Goal: Use online tool/utility

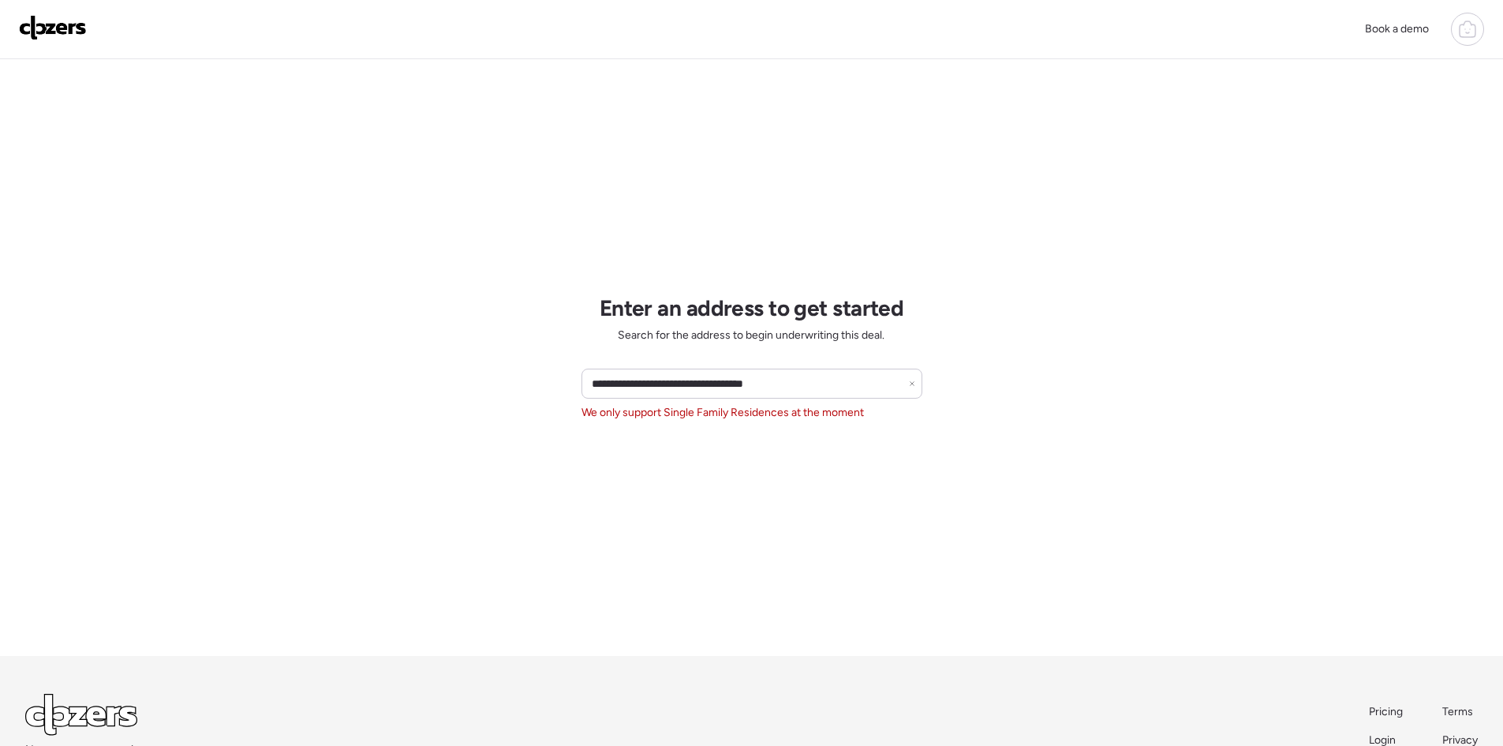
click at [912, 383] on icon at bounding box center [912, 383] width 6 height 6
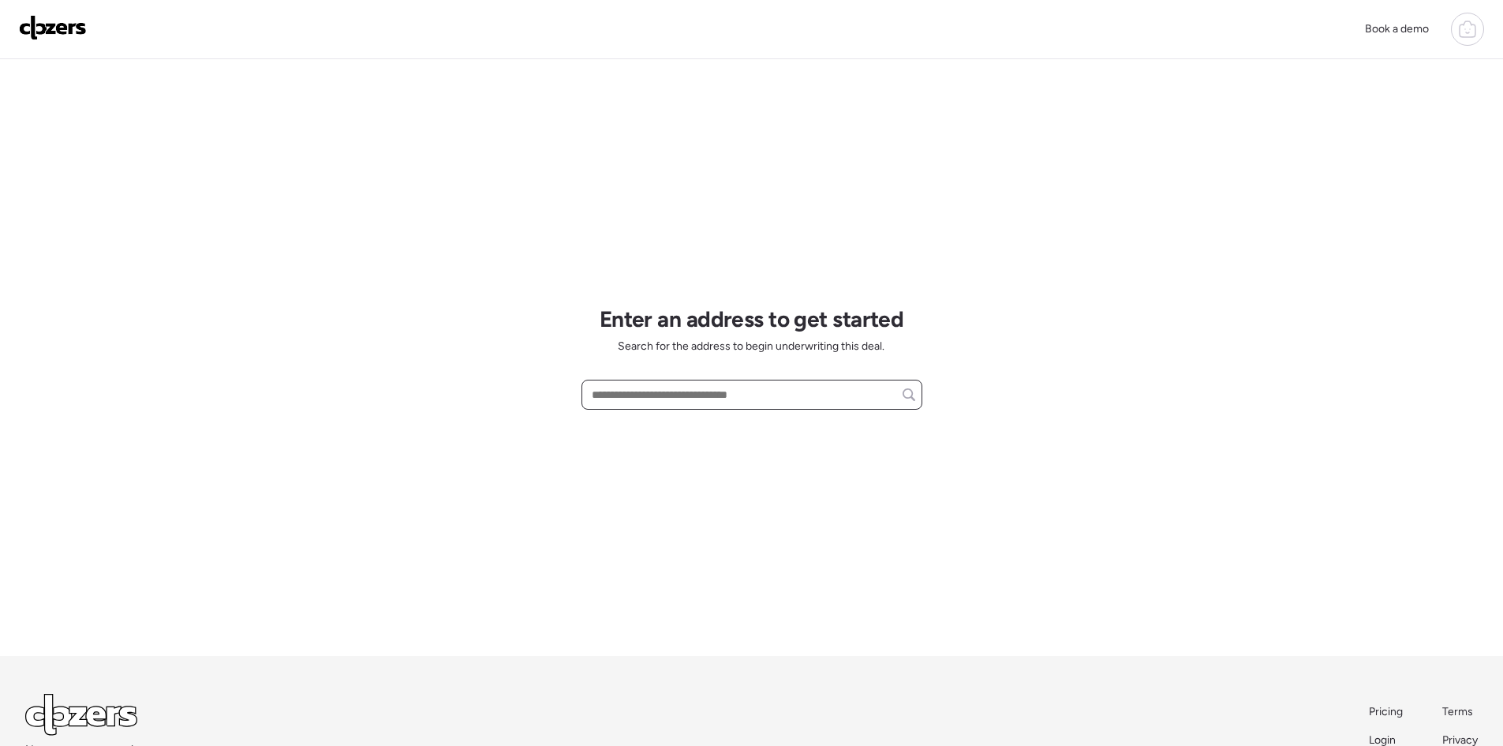
paste input "**********"
click at [690, 428] on span "[STREET_ADDRESS]" at bounding box center [639, 424] width 103 height 16
type input "**********"
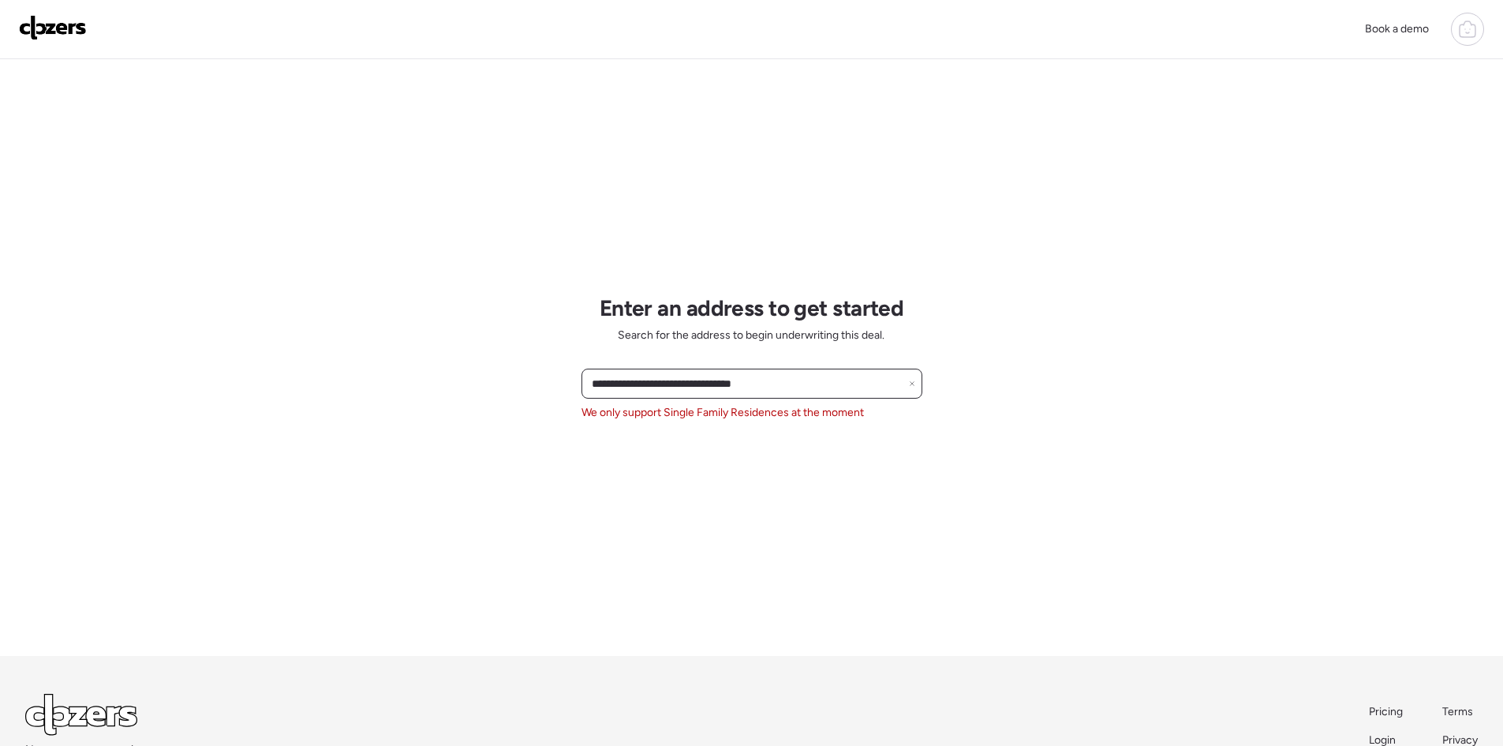
drag, startPoint x: 779, startPoint y: 389, endPoint x: 585, endPoint y: 374, distance: 194.7
click at [585, 374] on div "**********" at bounding box center [751, 383] width 341 height 30
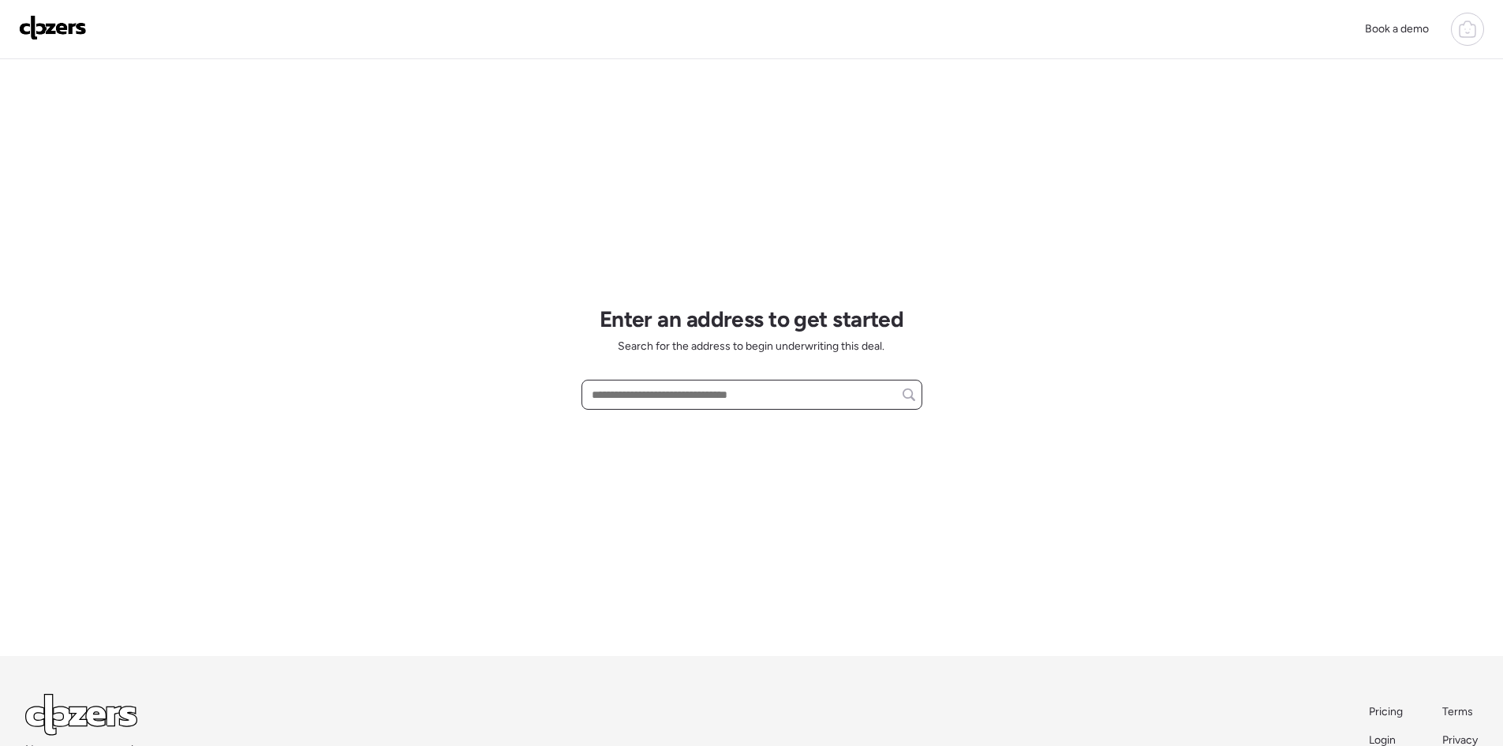
paste input "**********"
click at [690, 427] on span "[STREET_ADDRESS]" at bounding box center [639, 424] width 103 height 16
type input "**********"
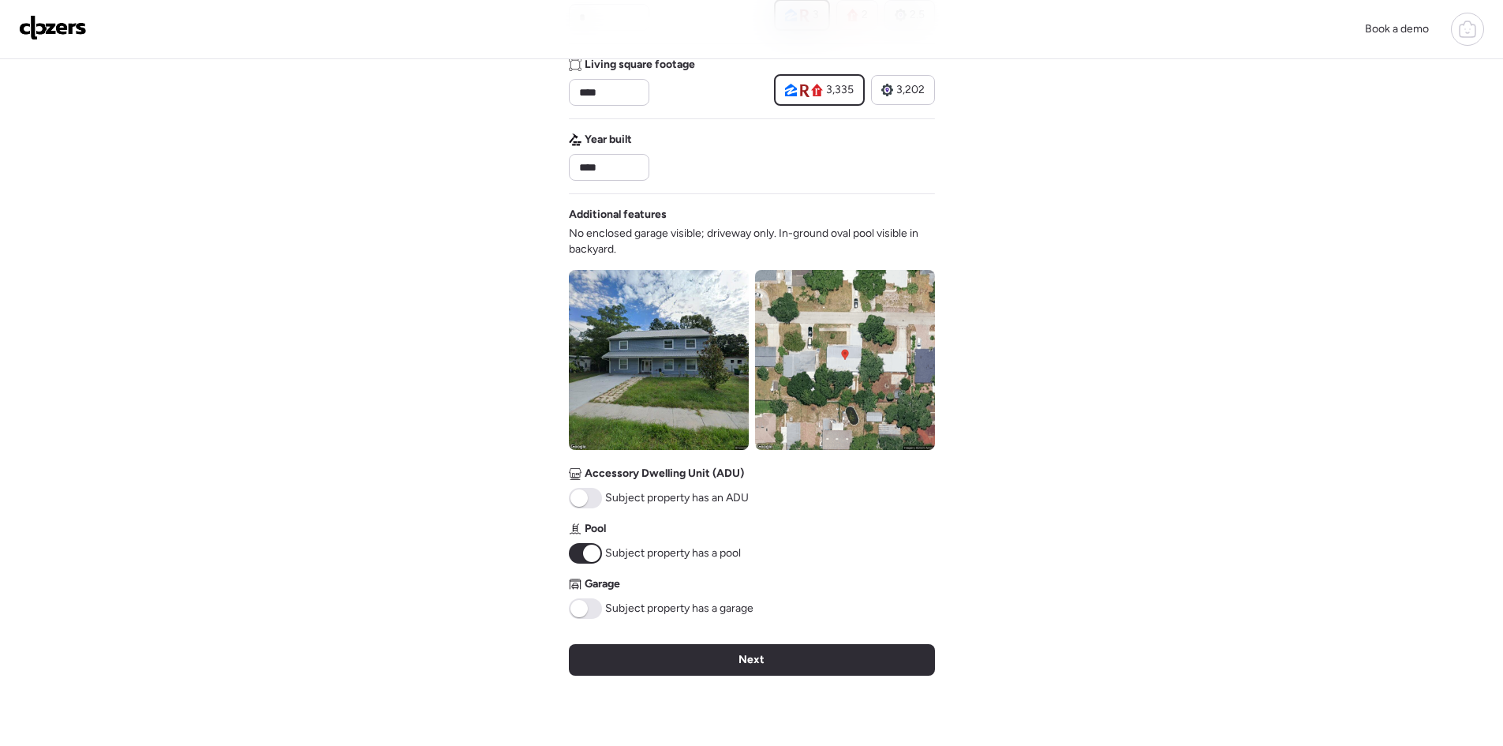
scroll to position [420, 0]
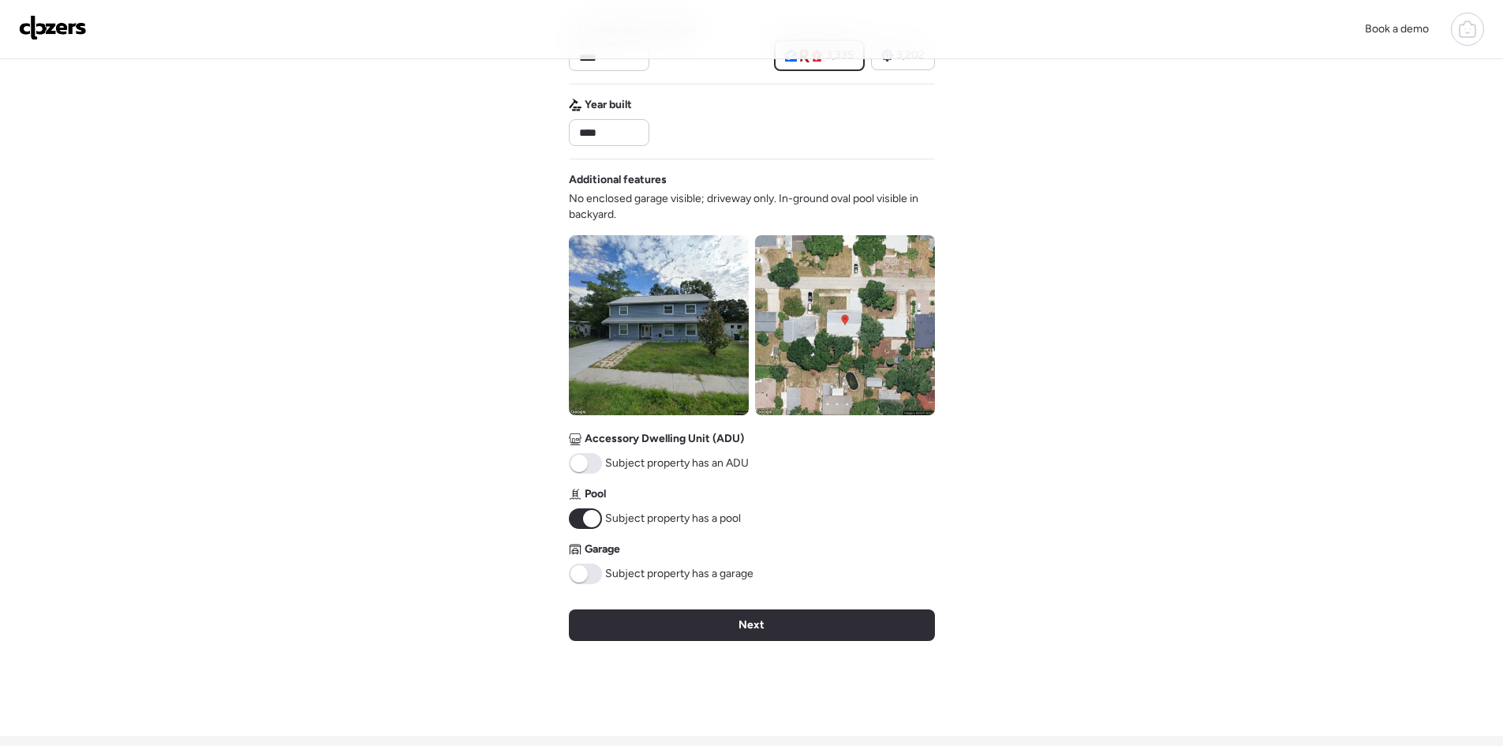
click at [850, 627] on div "Next" at bounding box center [752, 625] width 366 height 32
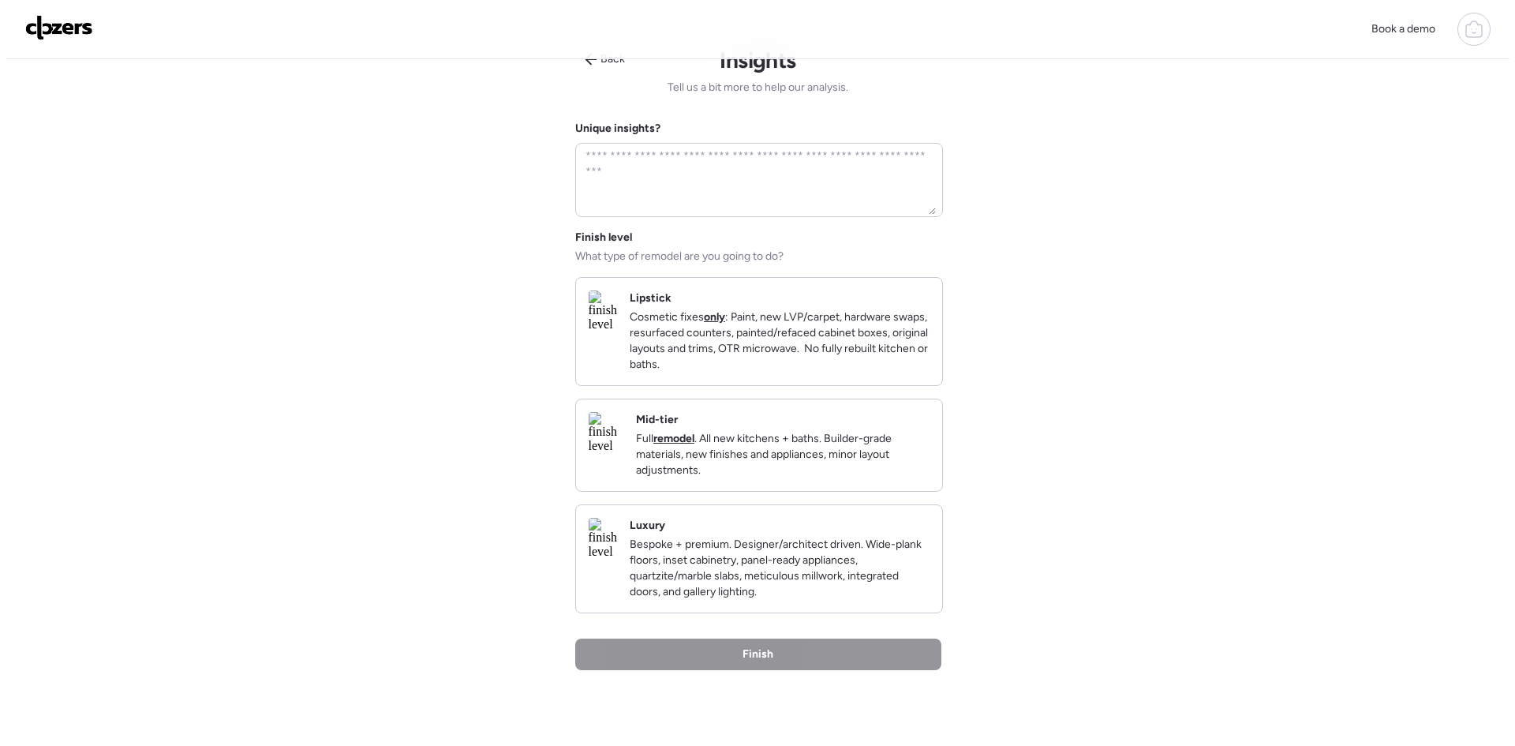
scroll to position [0, 0]
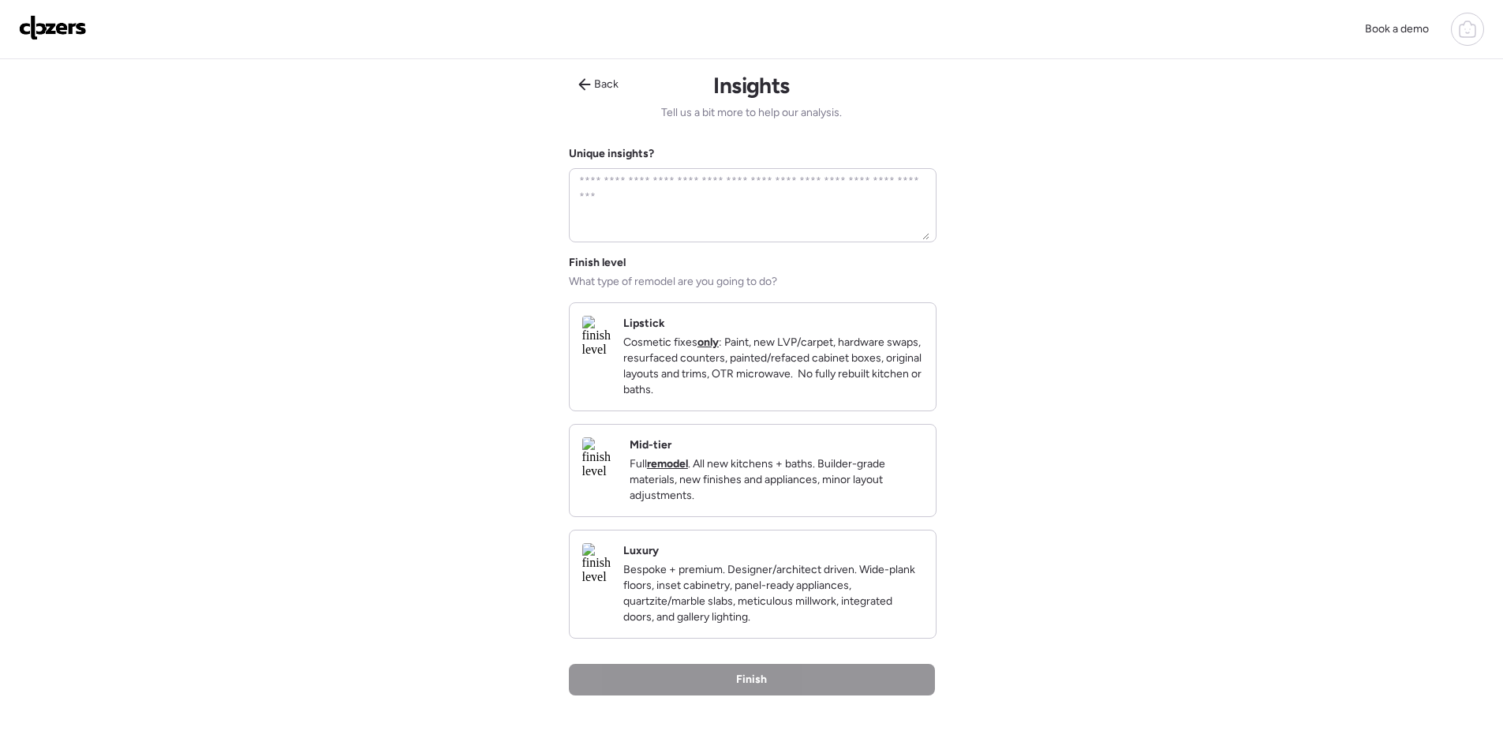
click at [769, 600] on p "Bespoke + premium. Designer/architect driven. Wide-plank floors, inset cabinetr…" at bounding box center [773, 593] width 300 height 63
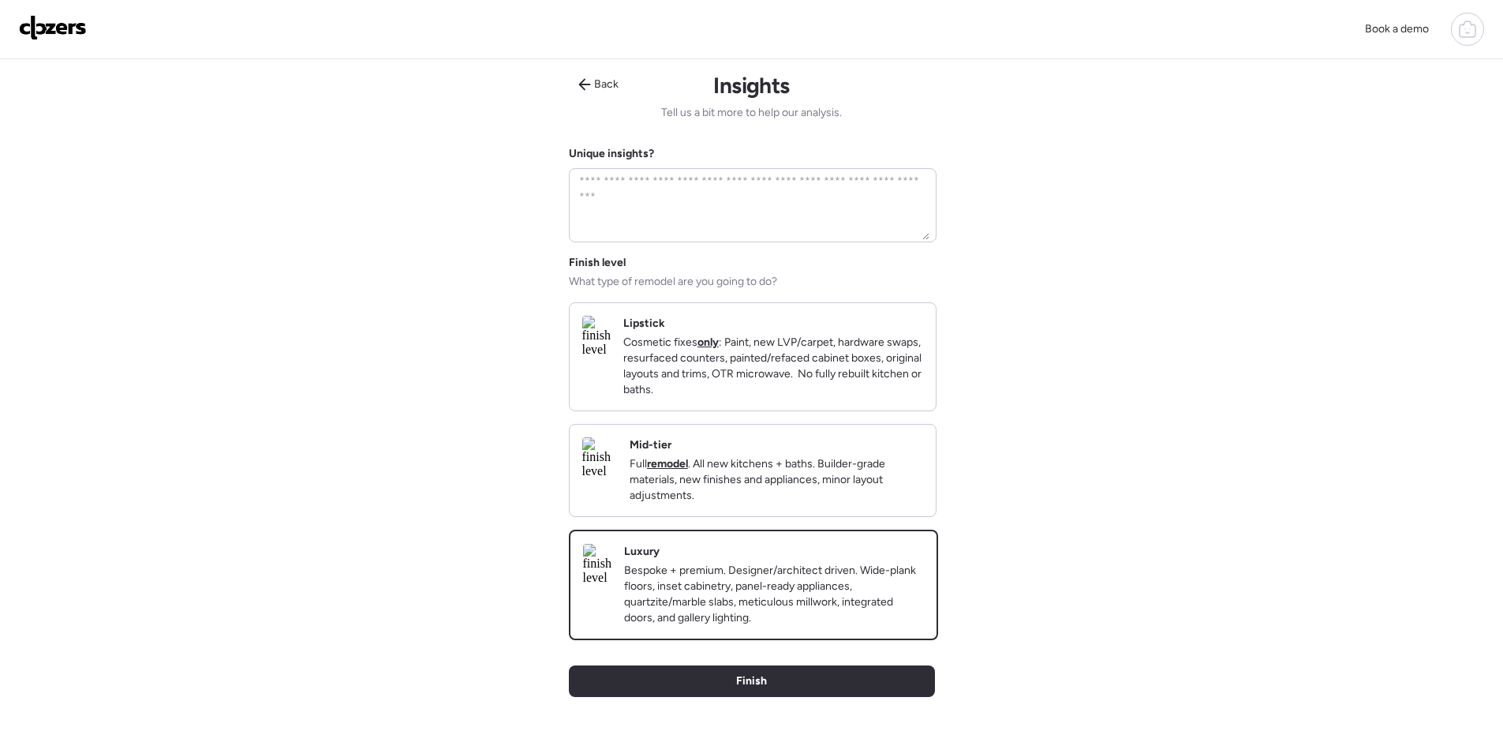
click at [775, 697] on div "Finish" at bounding box center [752, 681] width 366 height 32
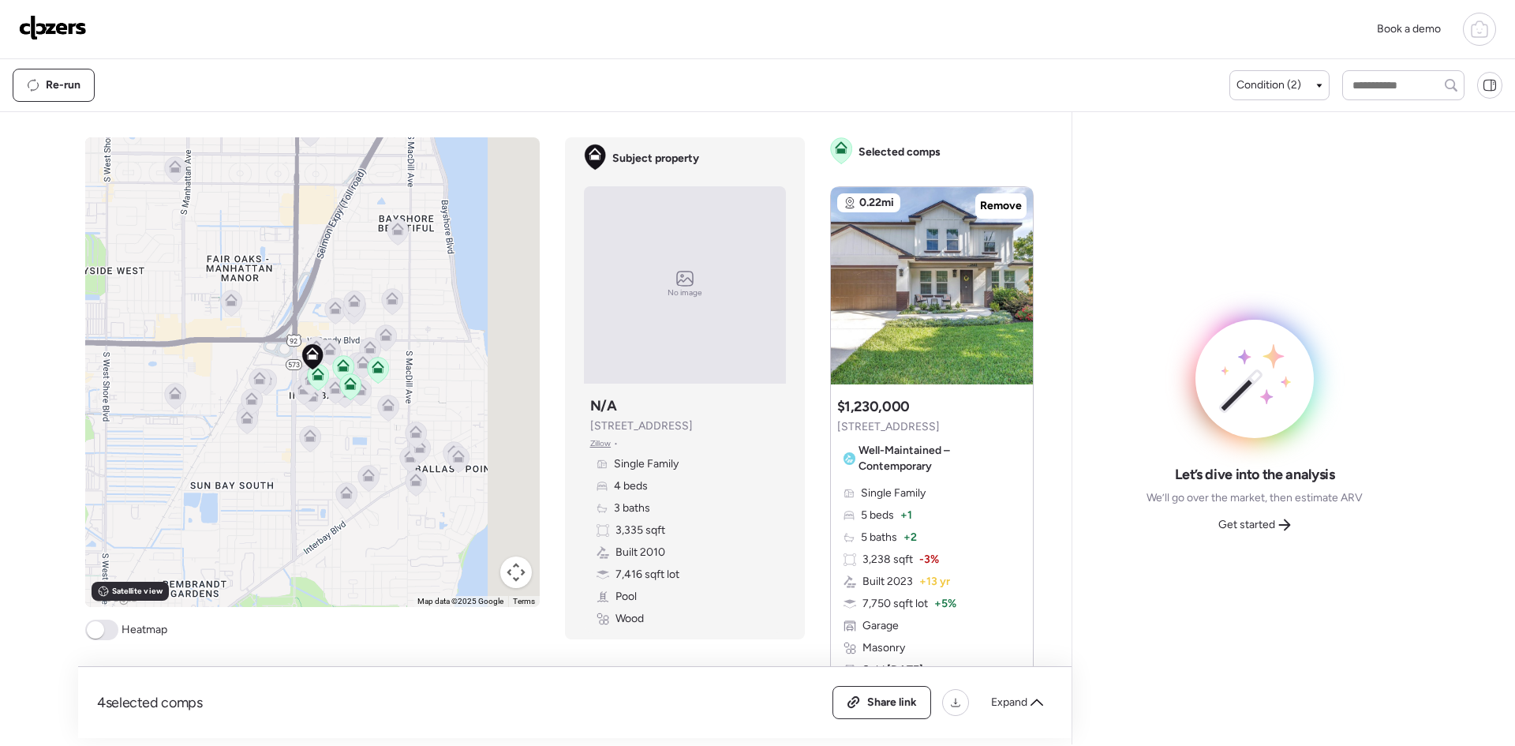
click at [1259, 529] on span "Get started" at bounding box center [1246, 525] width 57 height 16
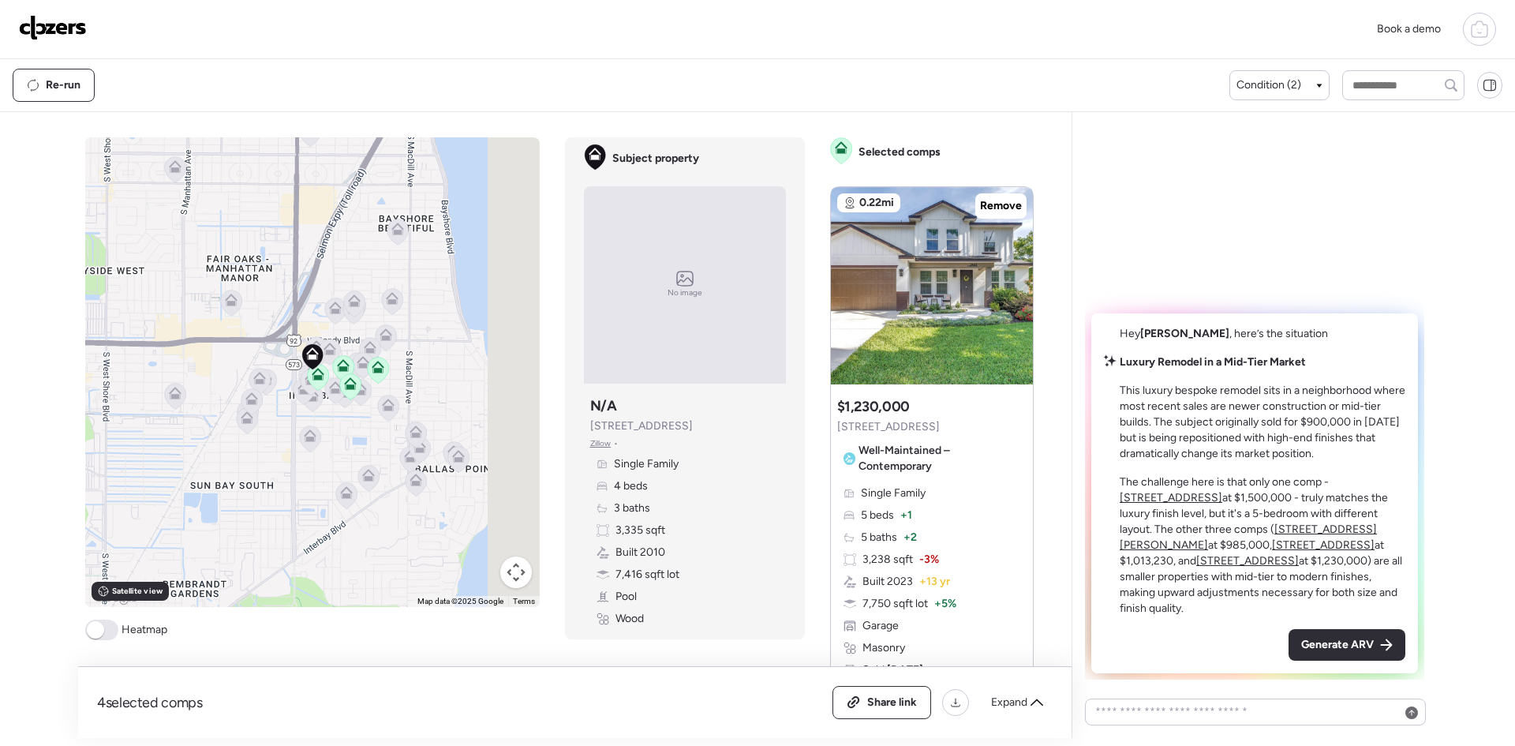
click at [1310, 645] on span "Generate ARV" at bounding box center [1337, 645] width 73 height 16
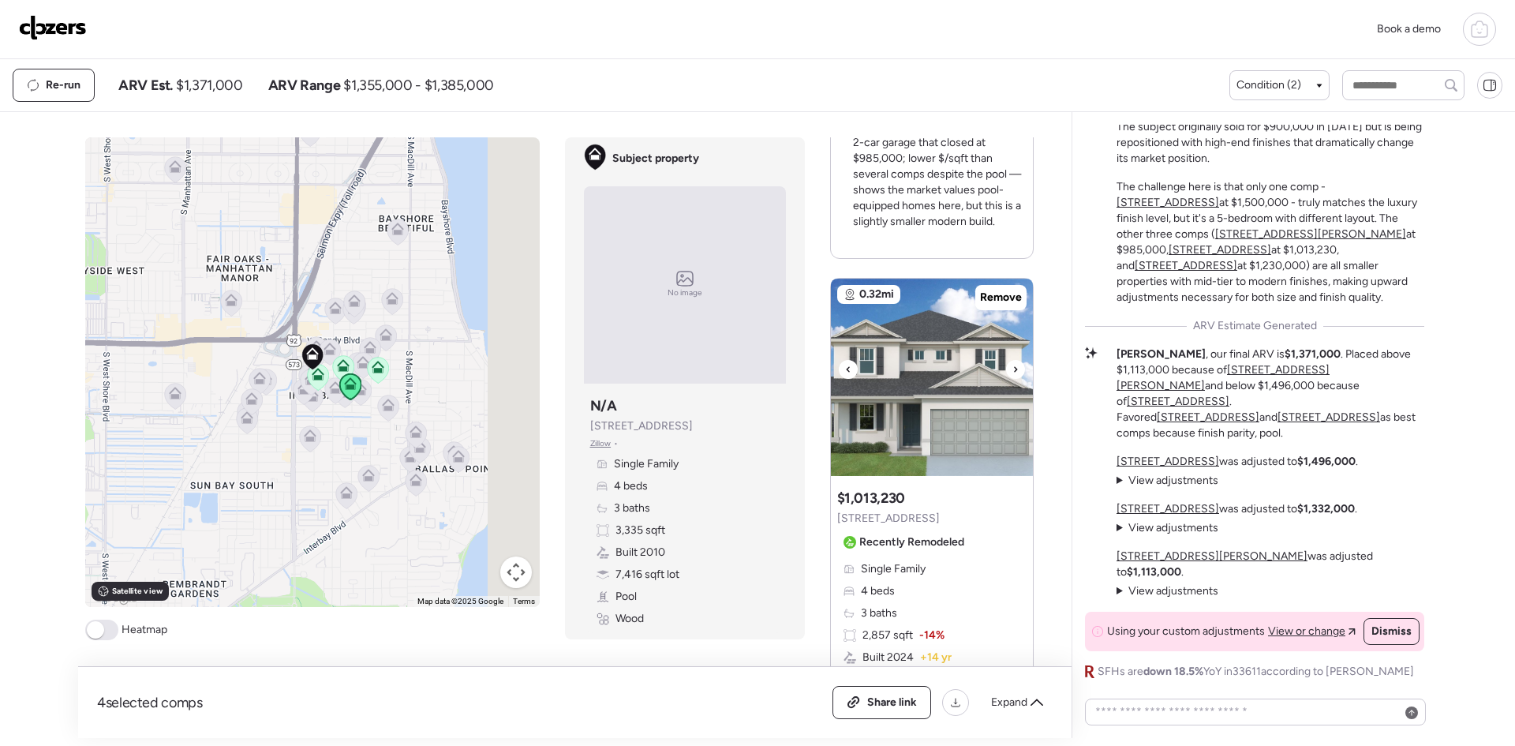
scroll to position [1263, 0]
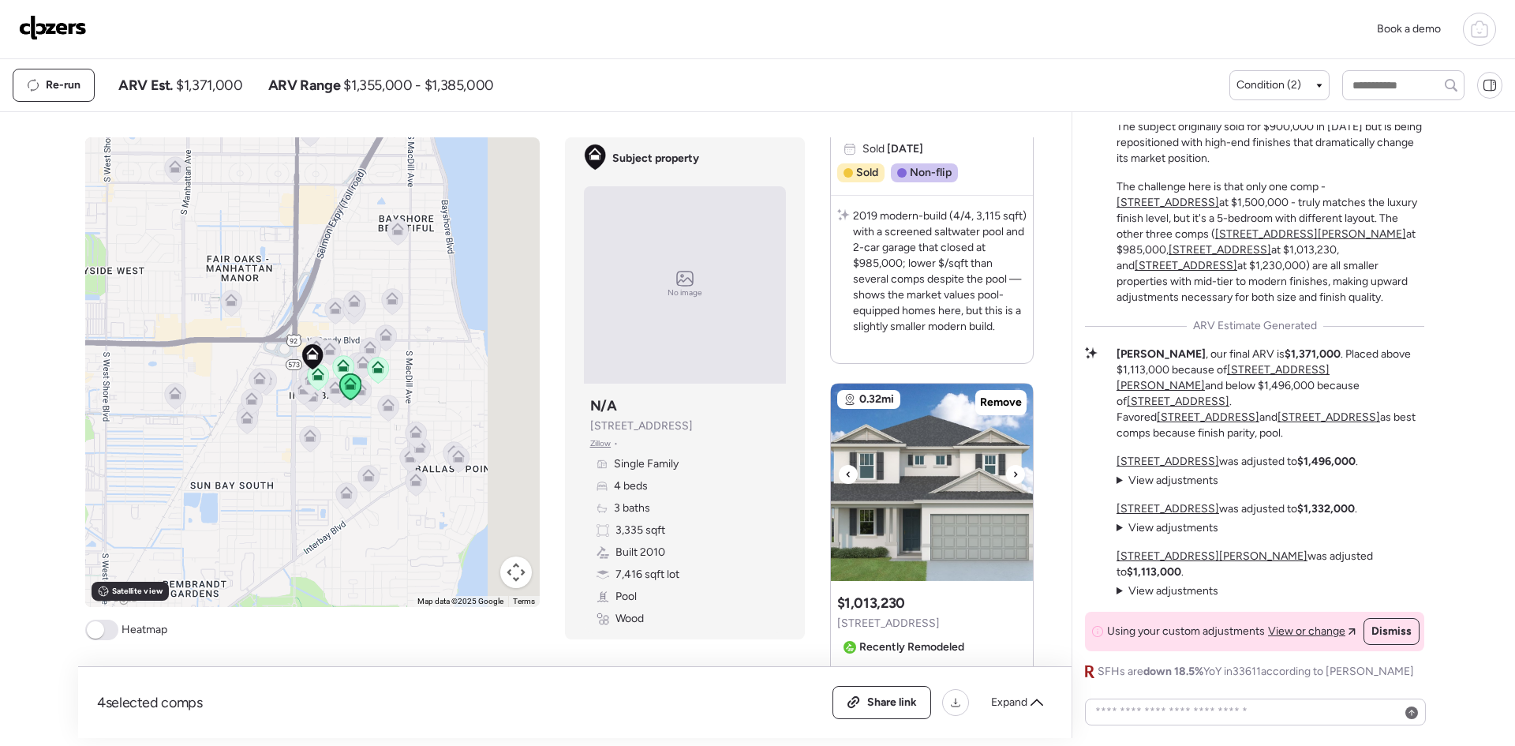
click at [1012, 470] on icon at bounding box center [1015, 474] width 6 height 19
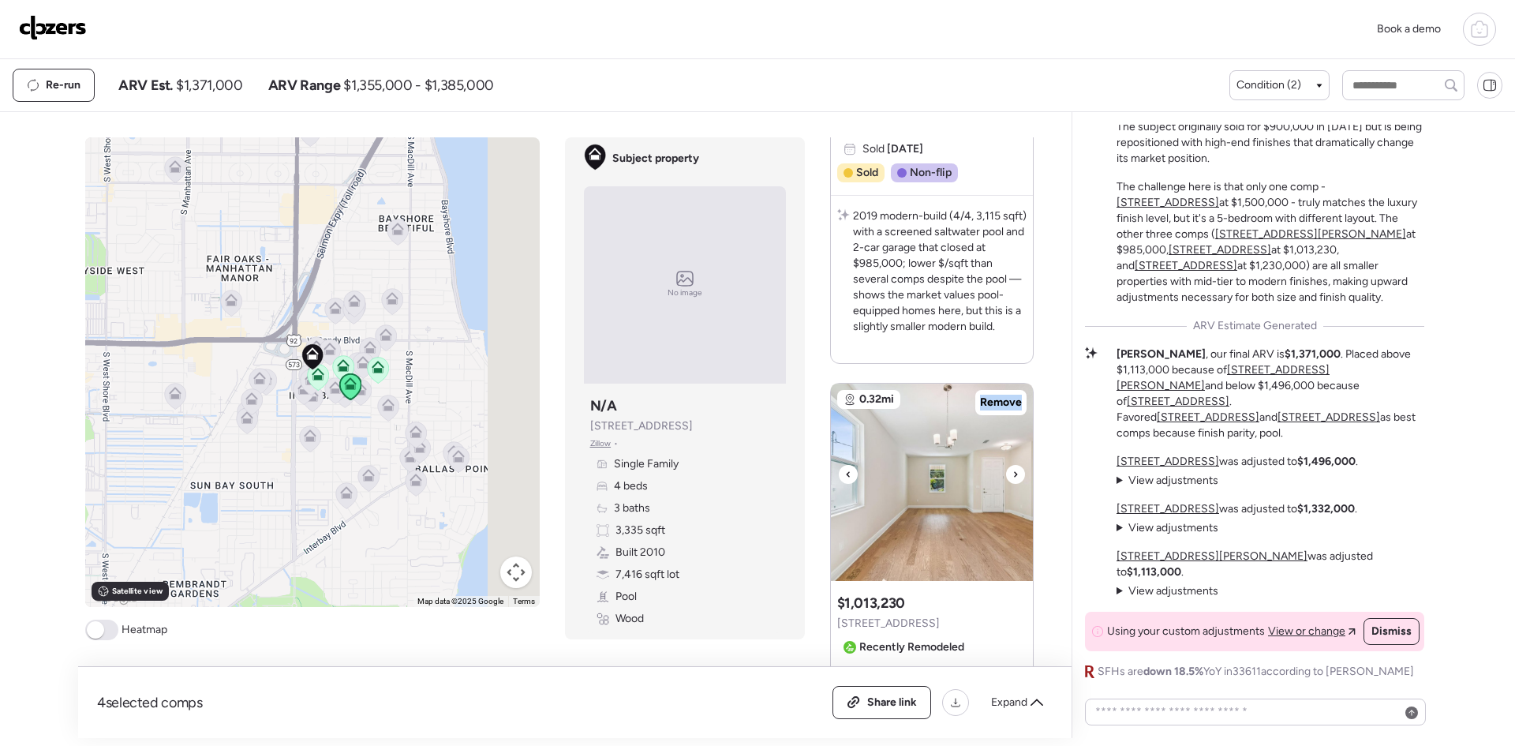
click at [1012, 470] on icon at bounding box center [1015, 474] width 6 height 19
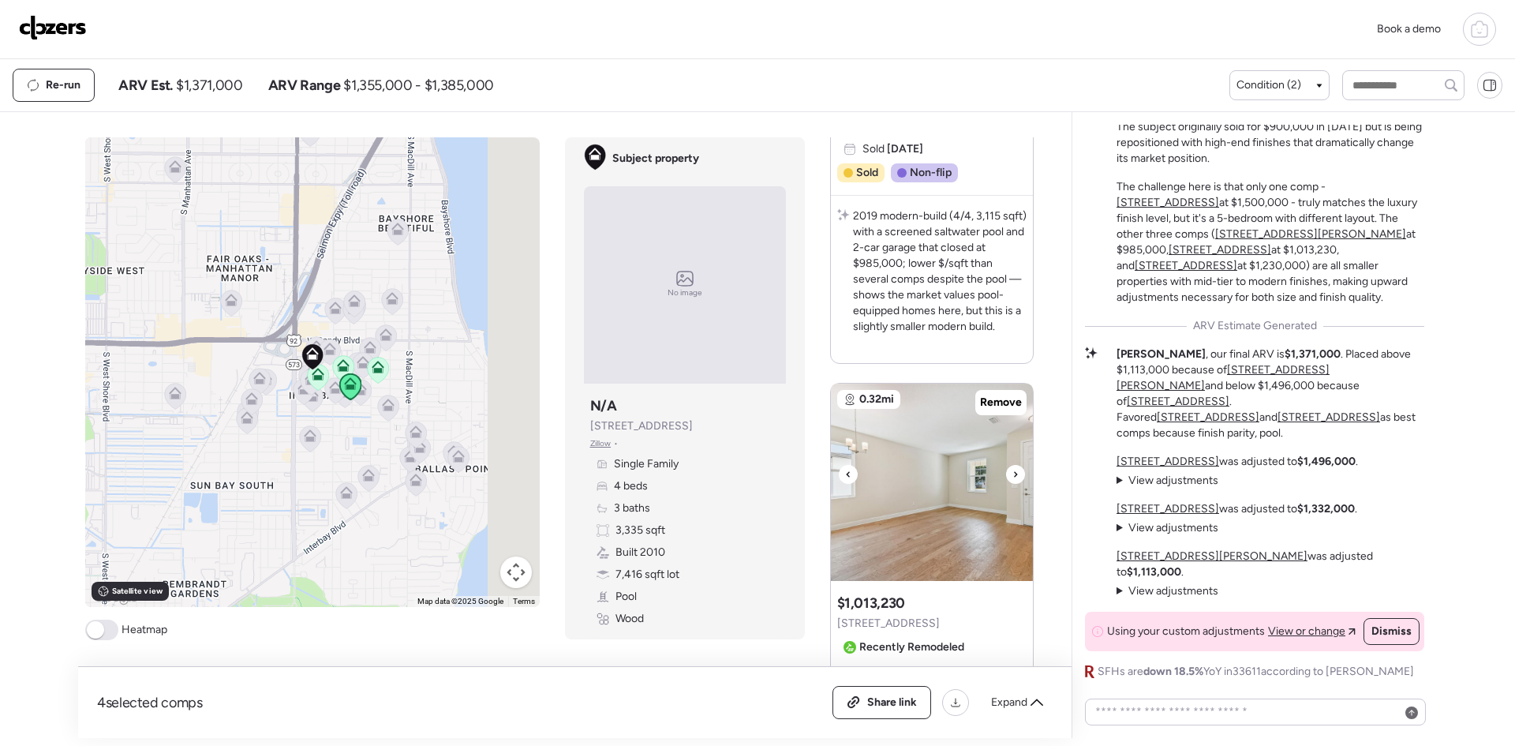
click at [845, 467] on icon at bounding box center [848, 474] width 6 height 19
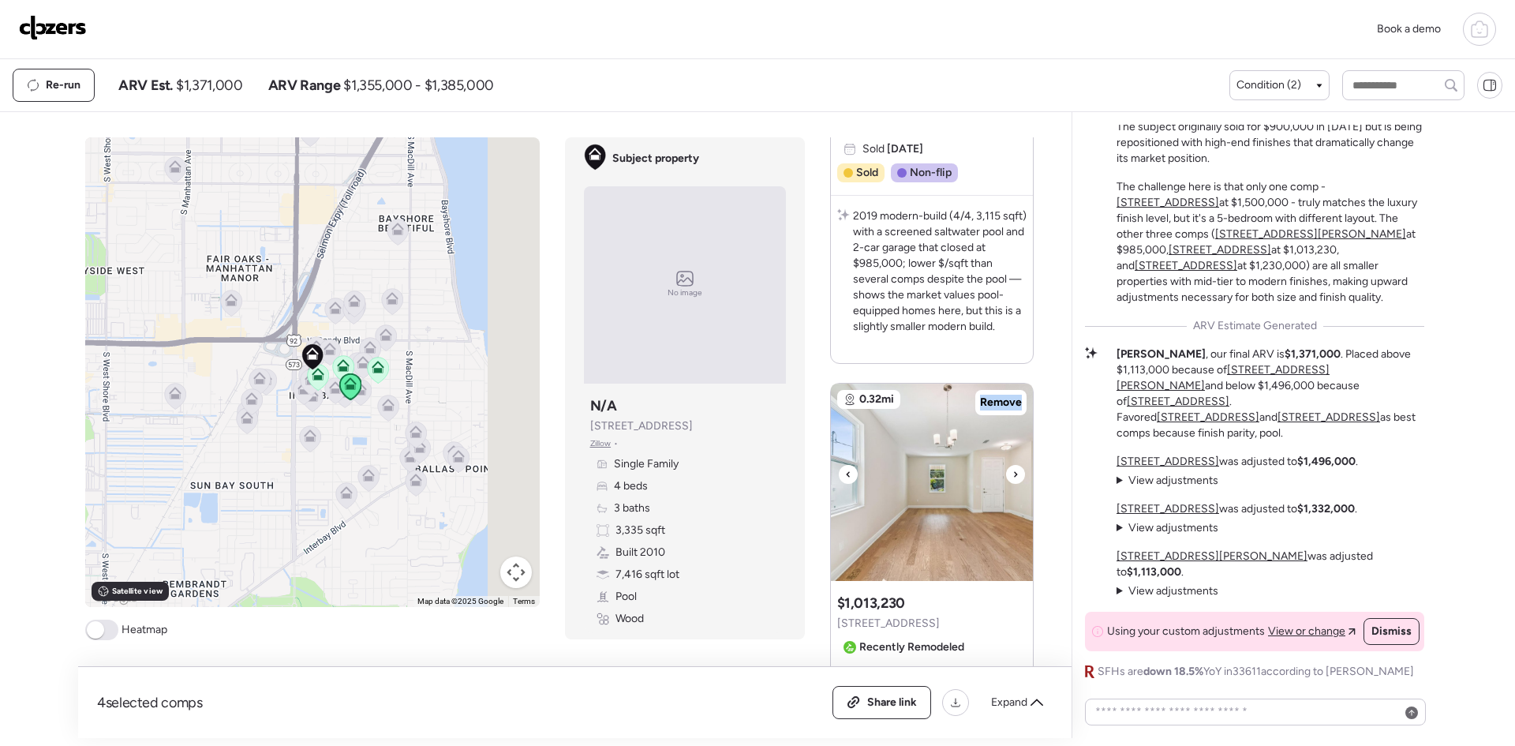
click at [845, 467] on icon at bounding box center [848, 474] width 6 height 19
click at [845, 466] on icon at bounding box center [848, 474] width 6 height 19
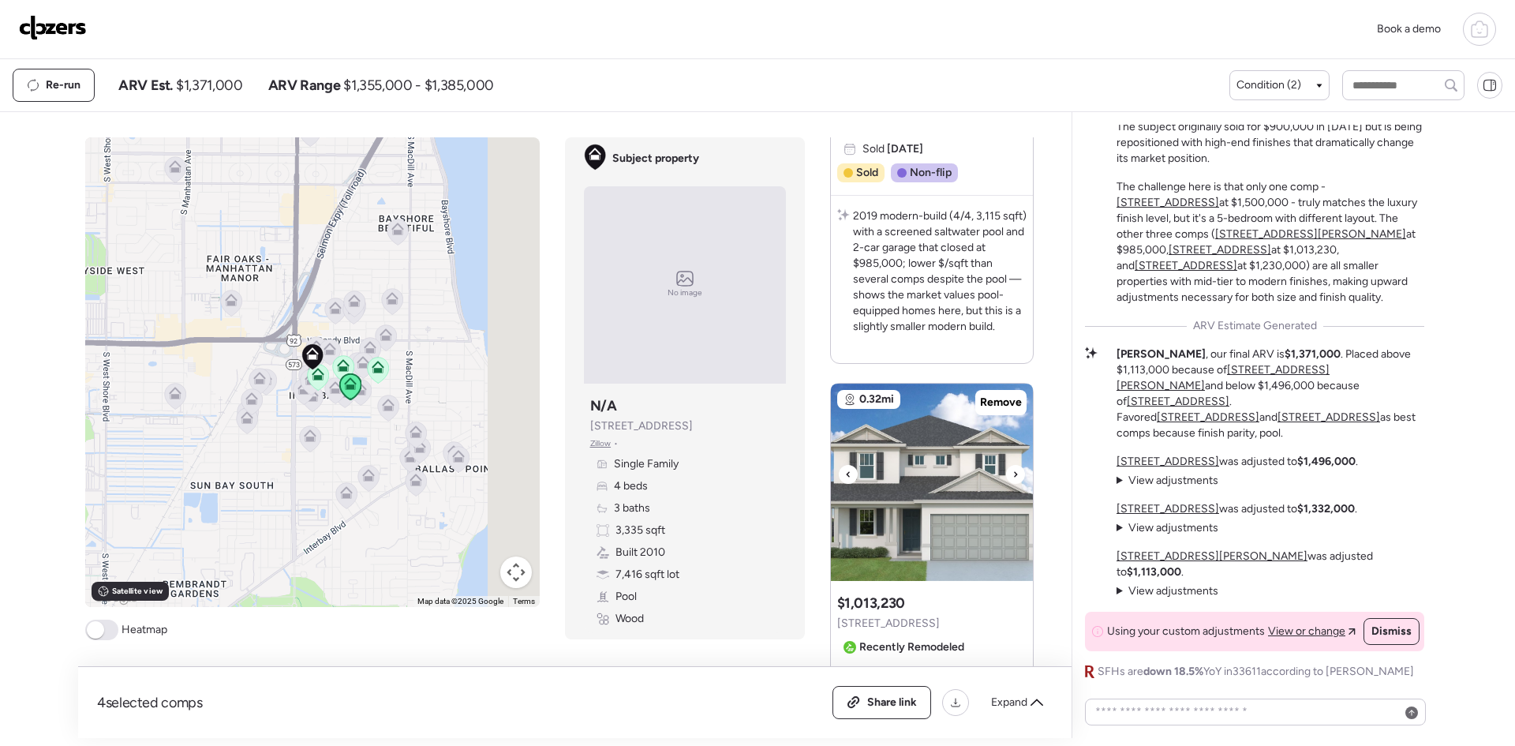
click at [1012, 477] on icon at bounding box center [1015, 474] width 6 height 19
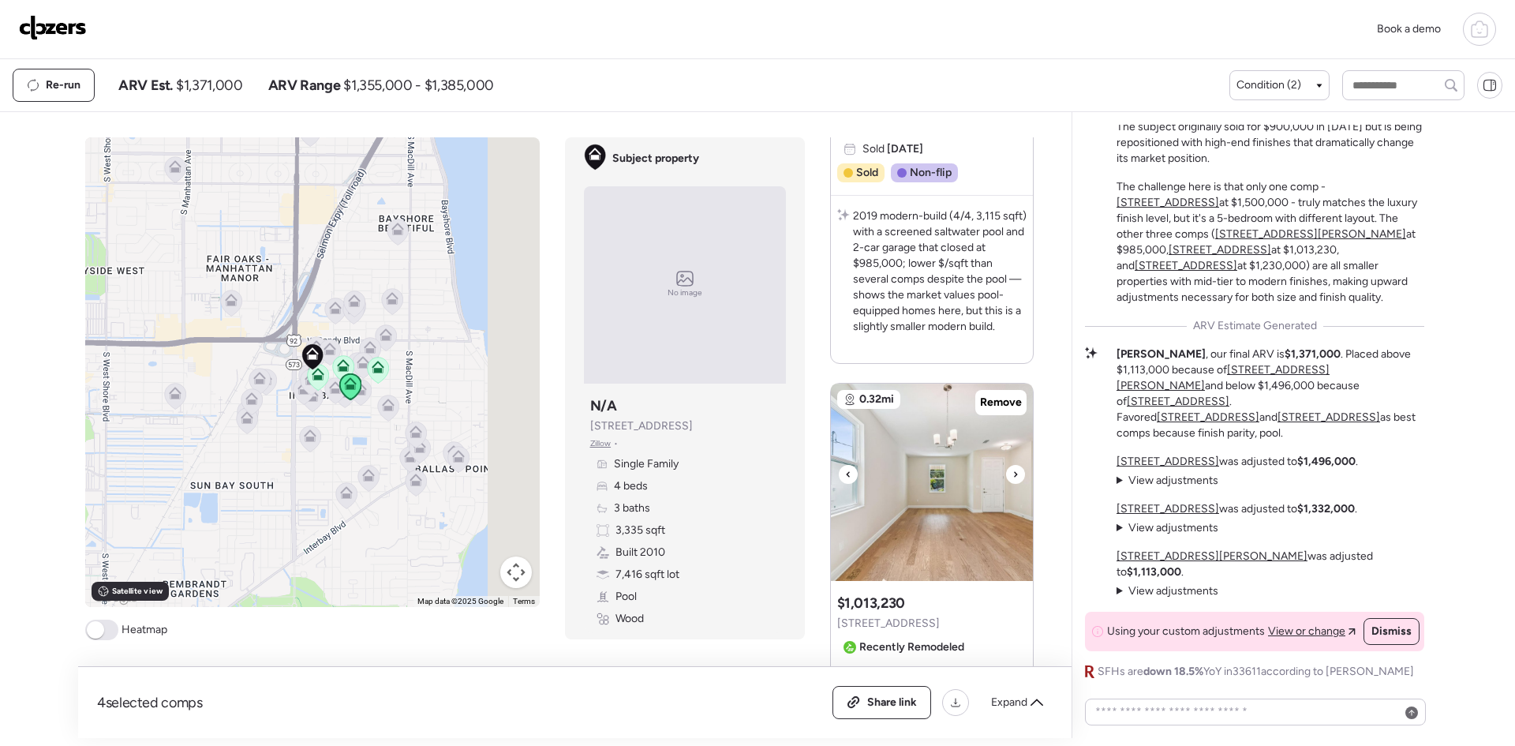
click at [1012, 477] on icon at bounding box center [1015, 474] width 6 height 19
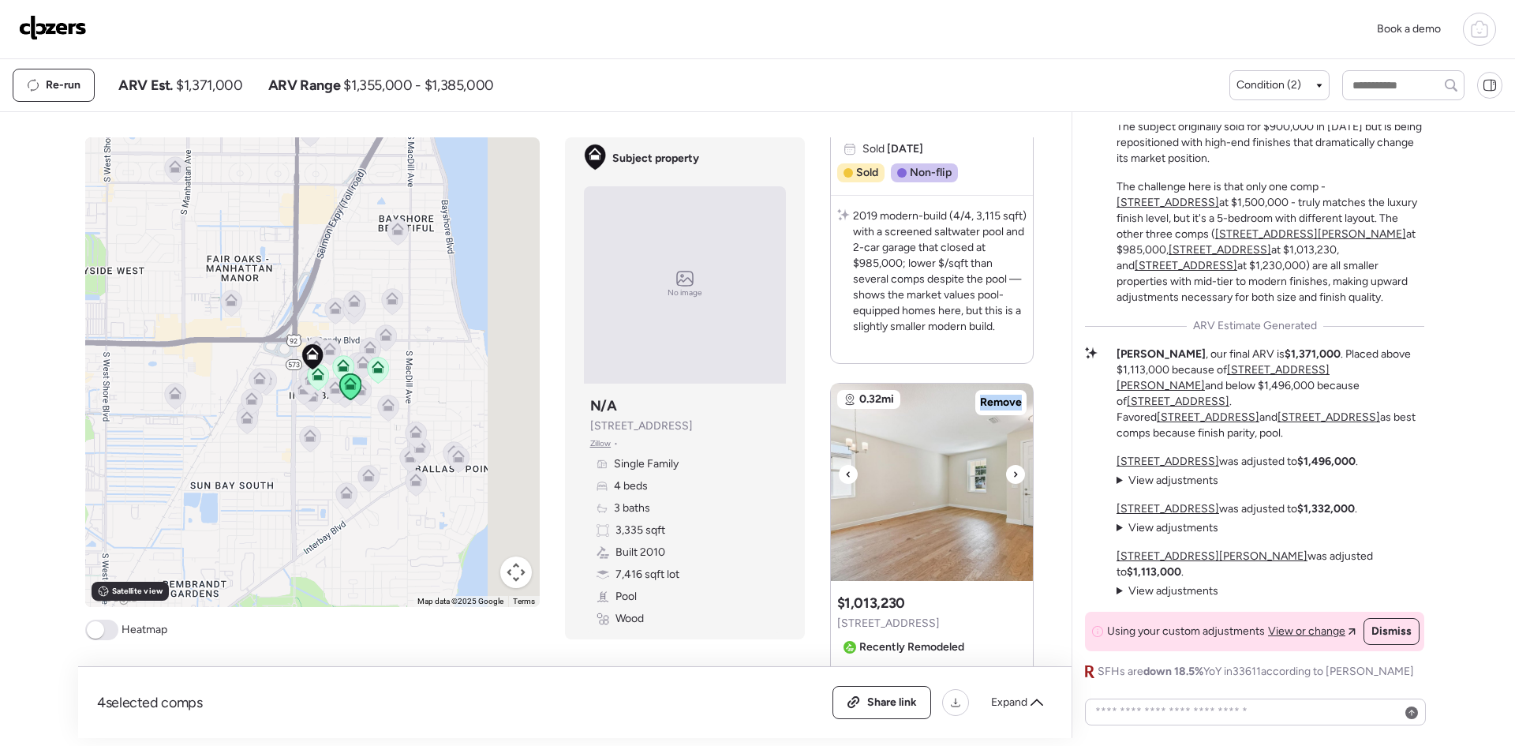
click at [1012, 477] on icon at bounding box center [1015, 474] width 6 height 19
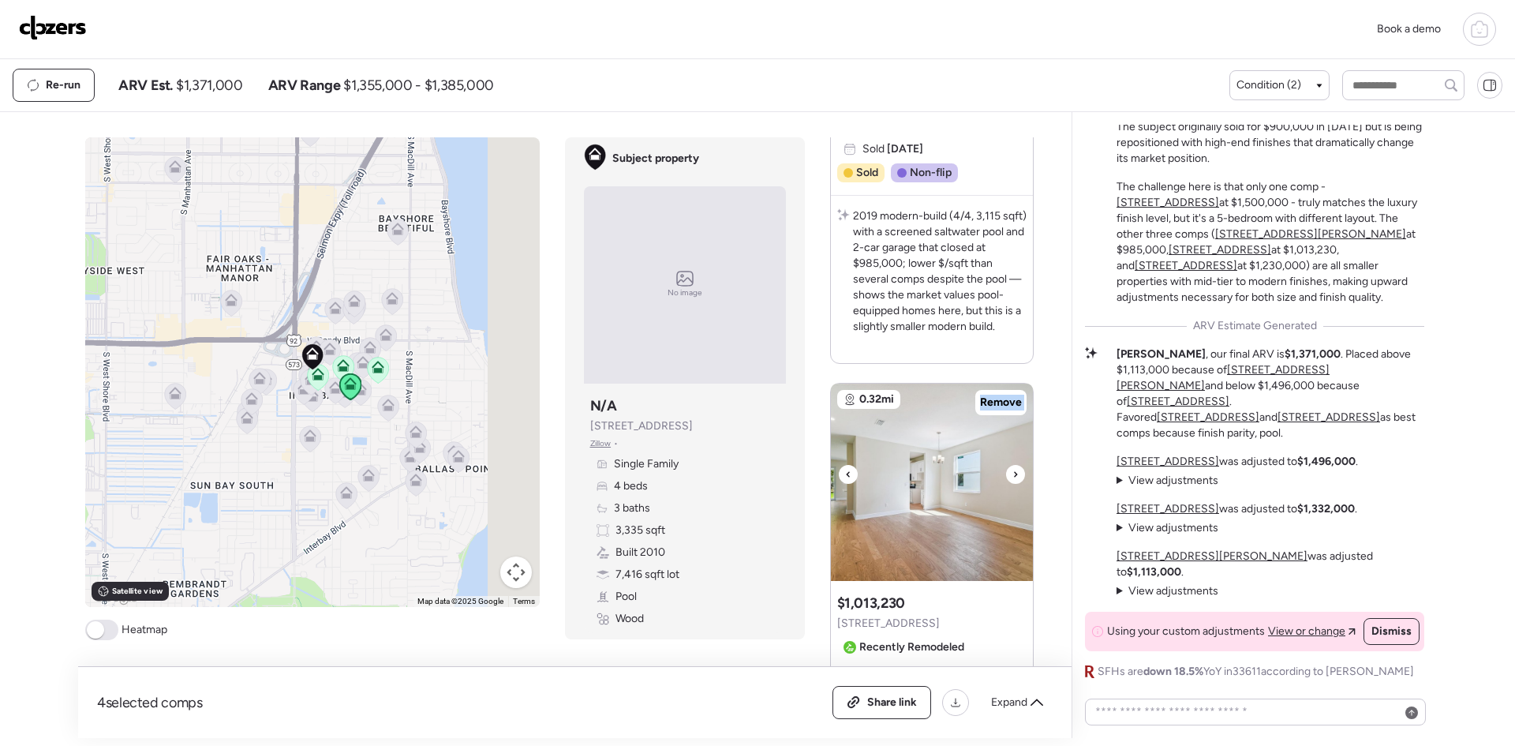
click at [1012, 477] on icon at bounding box center [1015, 474] width 6 height 19
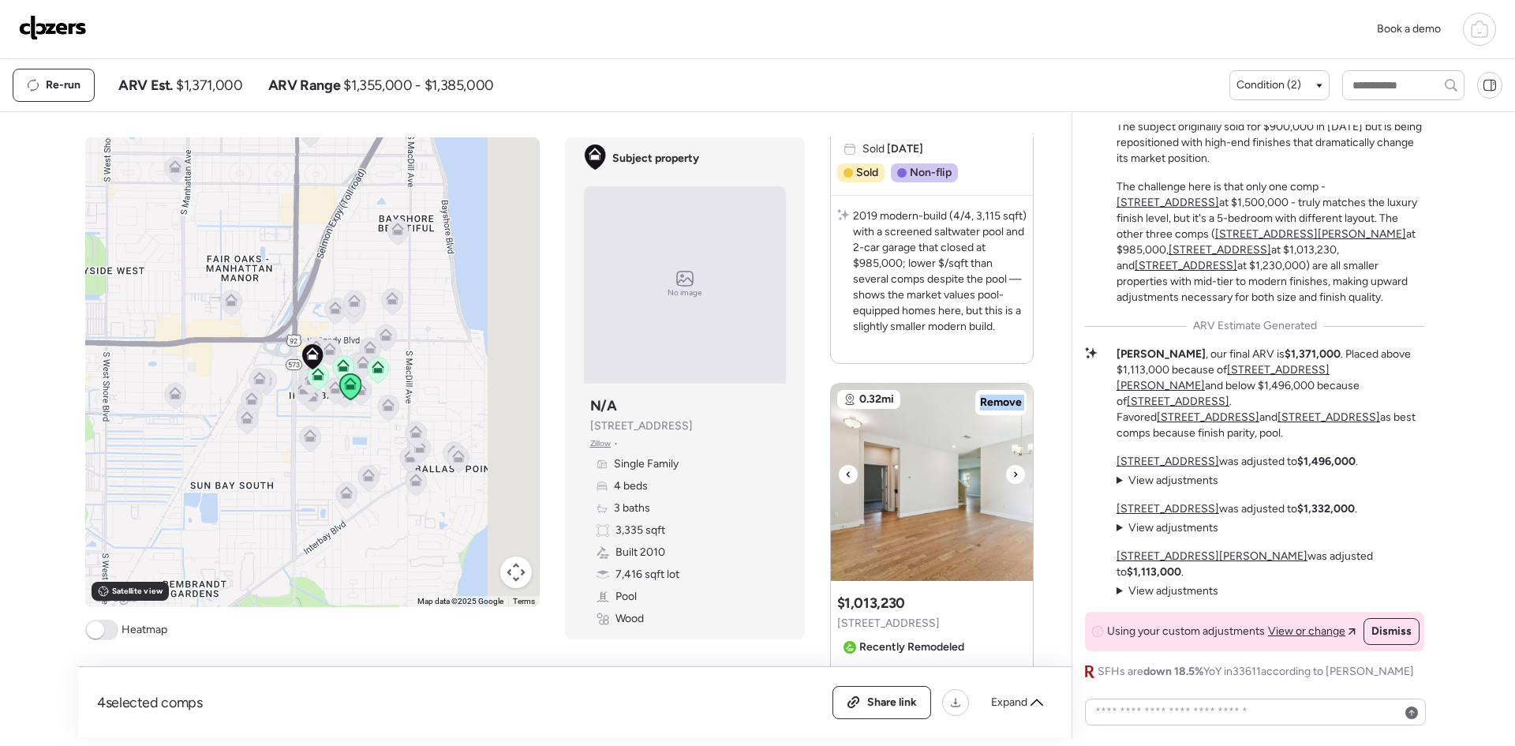
click at [1012, 477] on icon at bounding box center [1015, 474] width 6 height 19
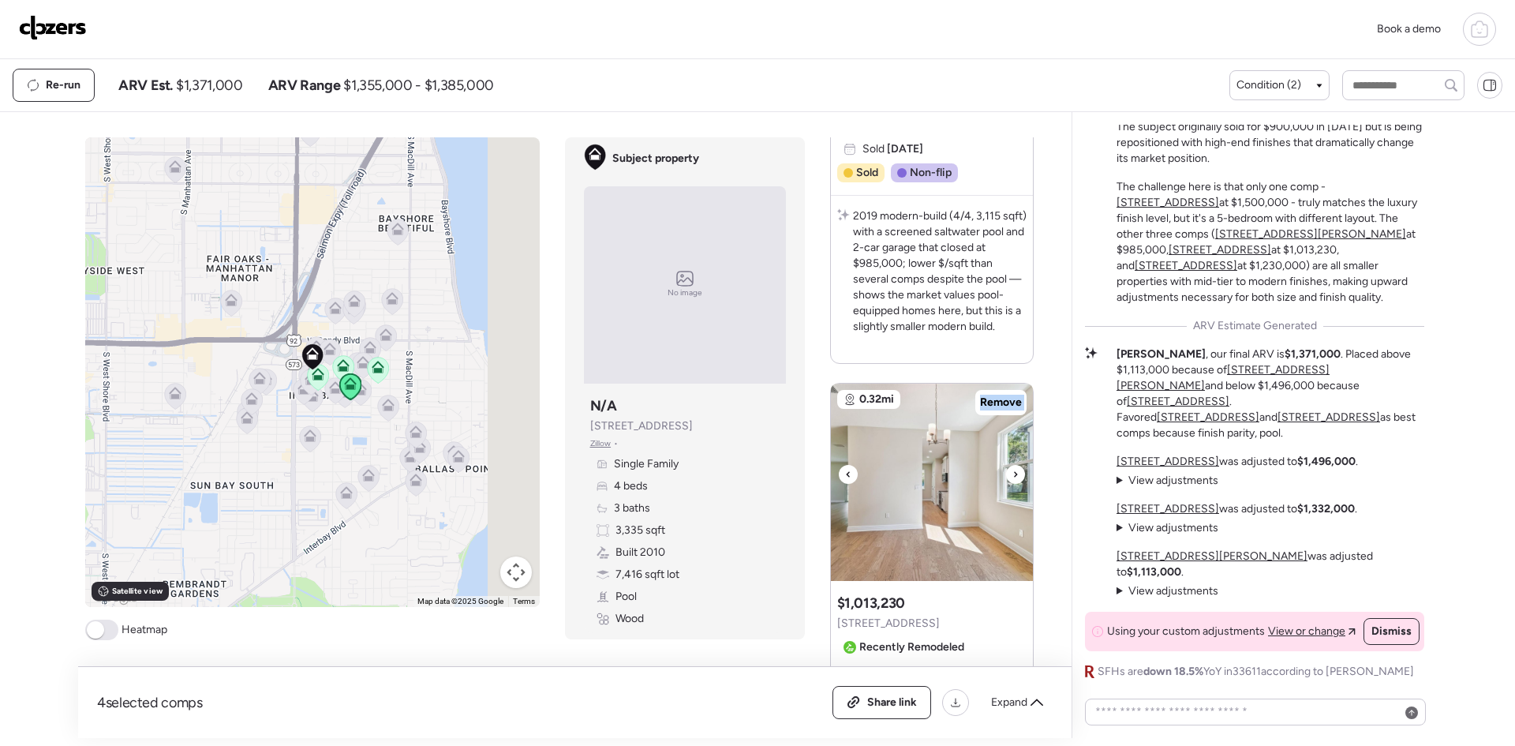
click at [1012, 477] on icon at bounding box center [1015, 474] width 6 height 19
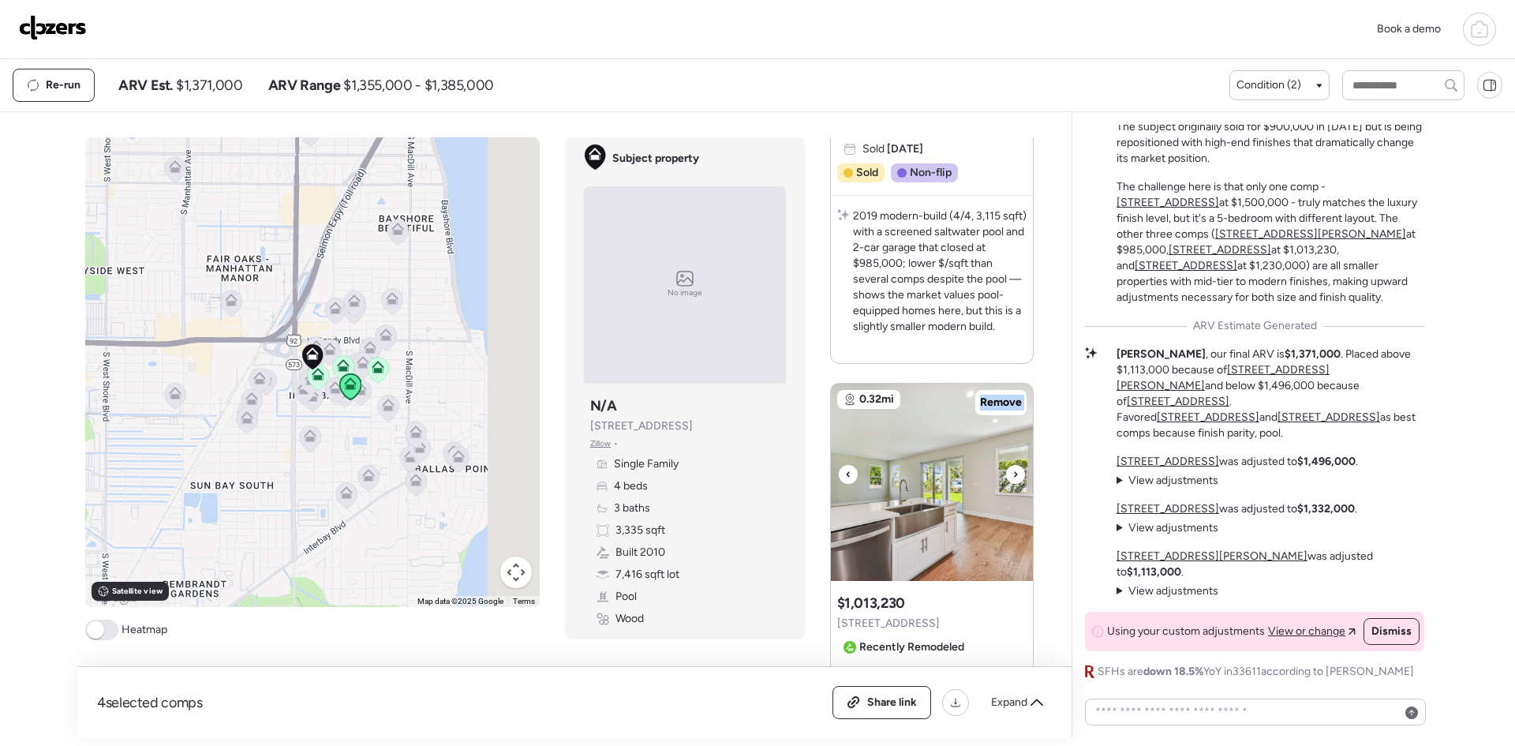
click at [1012, 477] on icon at bounding box center [1015, 474] width 6 height 19
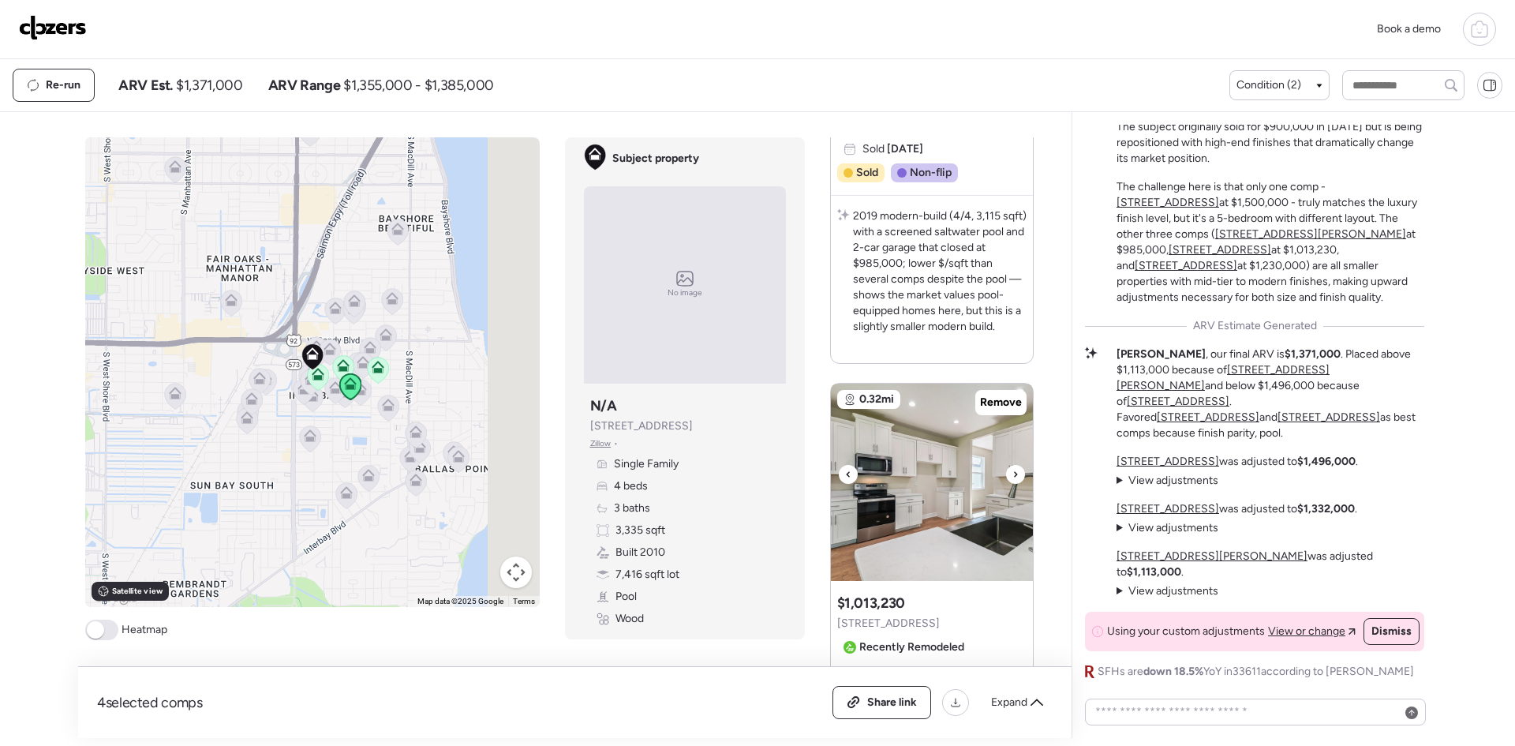
click at [1012, 477] on icon at bounding box center [1015, 474] width 6 height 19
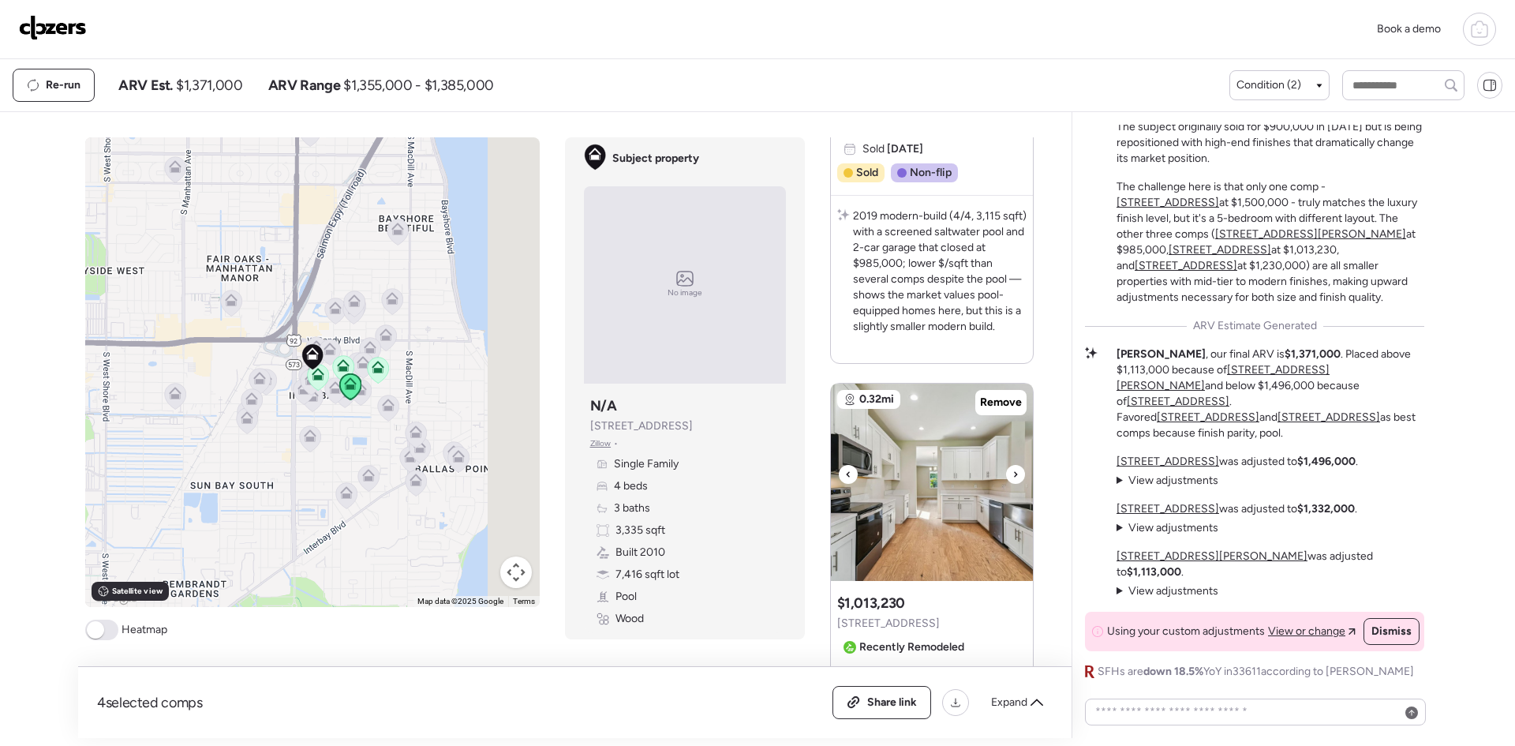
click at [1012, 477] on icon at bounding box center [1015, 474] width 6 height 19
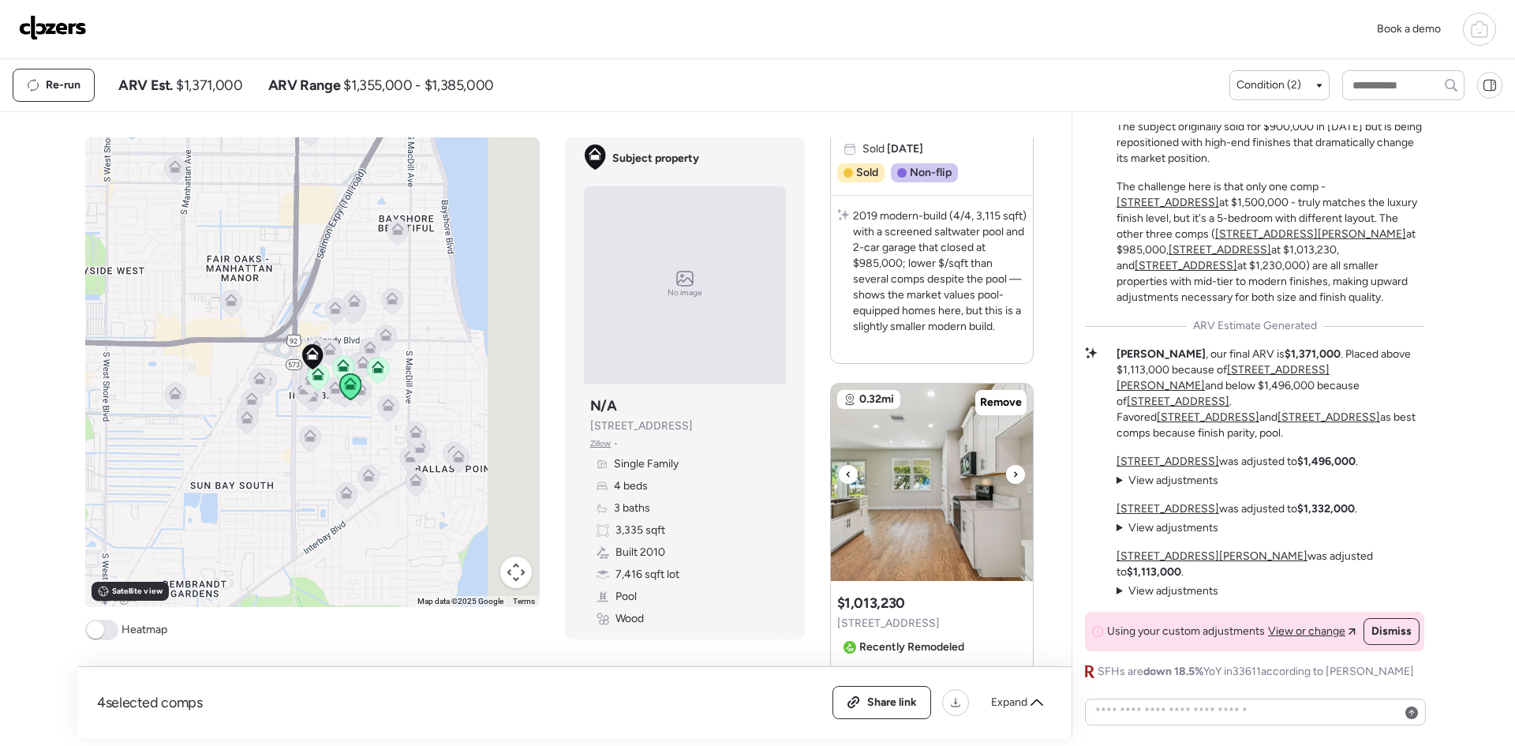
click at [1012, 477] on icon at bounding box center [1015, 474] width 6 height 19
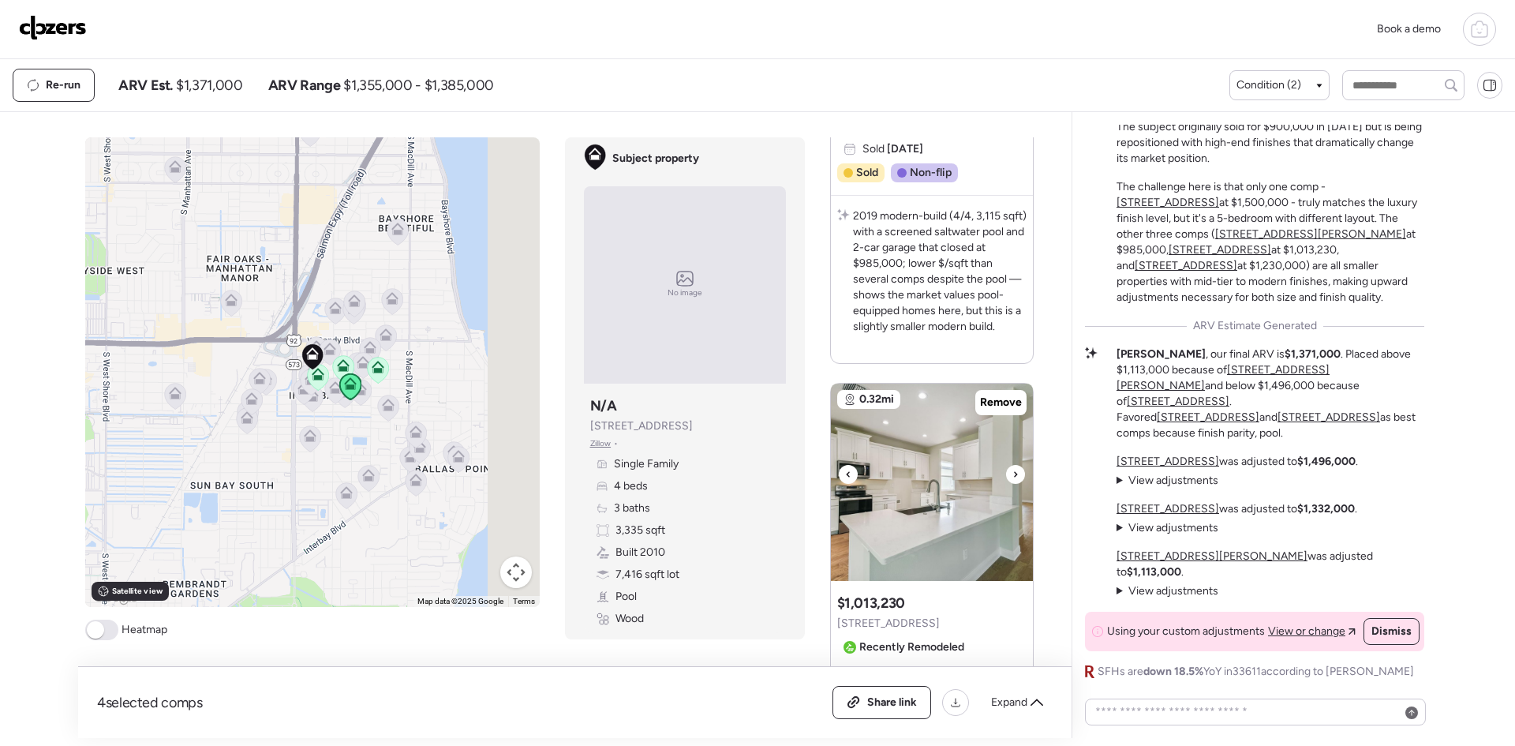
click at [1000, 466] on img at bounding box center [932, 481] width 202 height 197
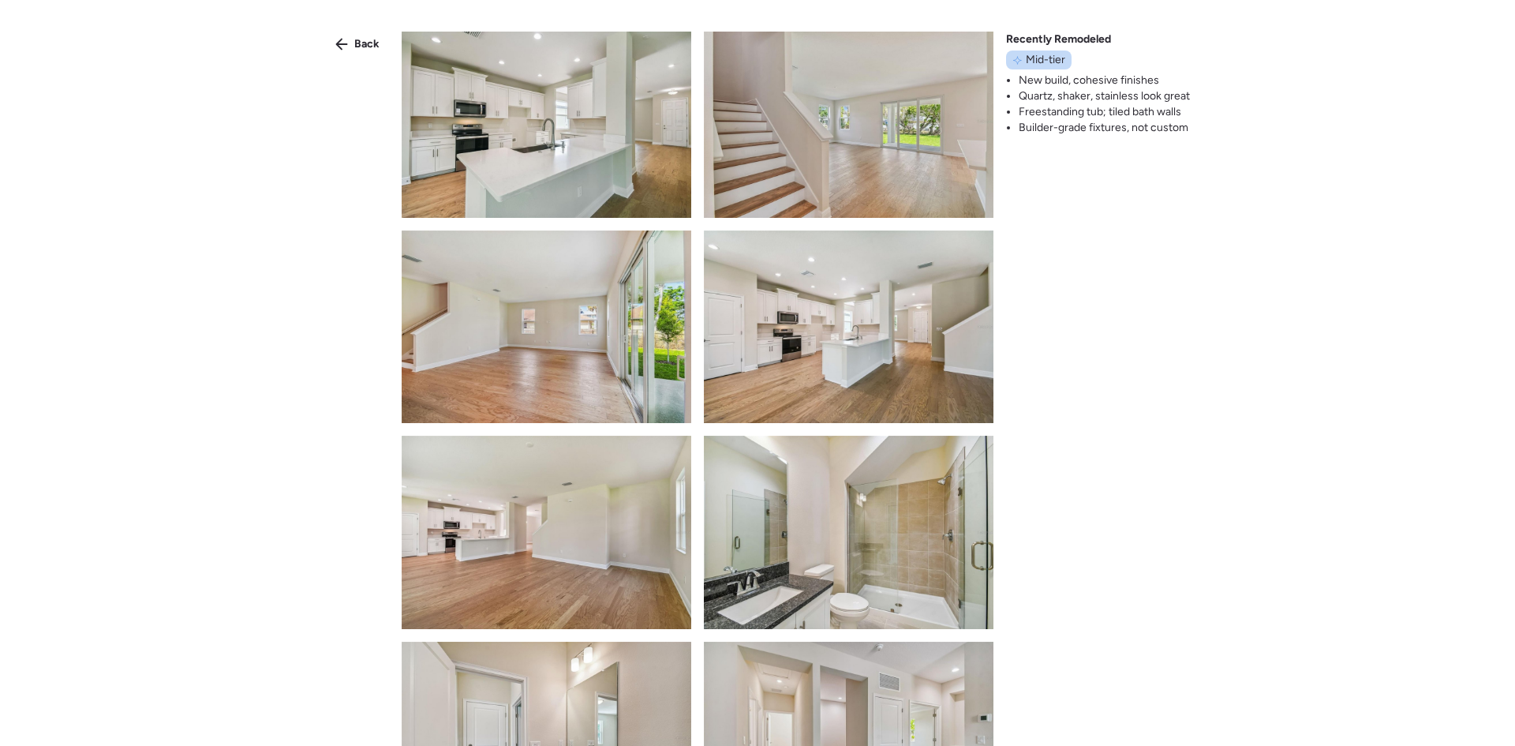
scroll to position [1052, 0]
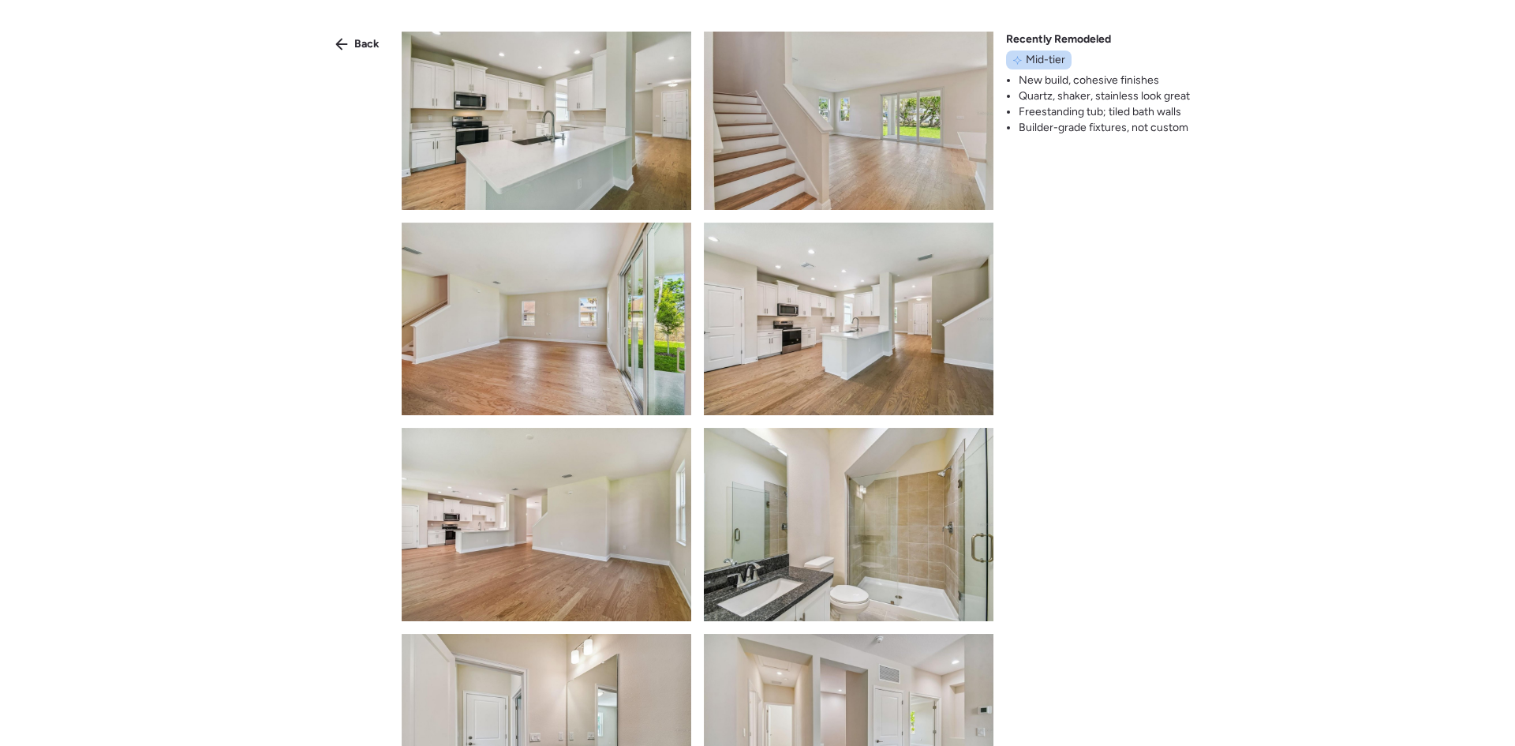
click at [361, 42] on span "Back" at bounding box center [366, 44] width 25 height 16
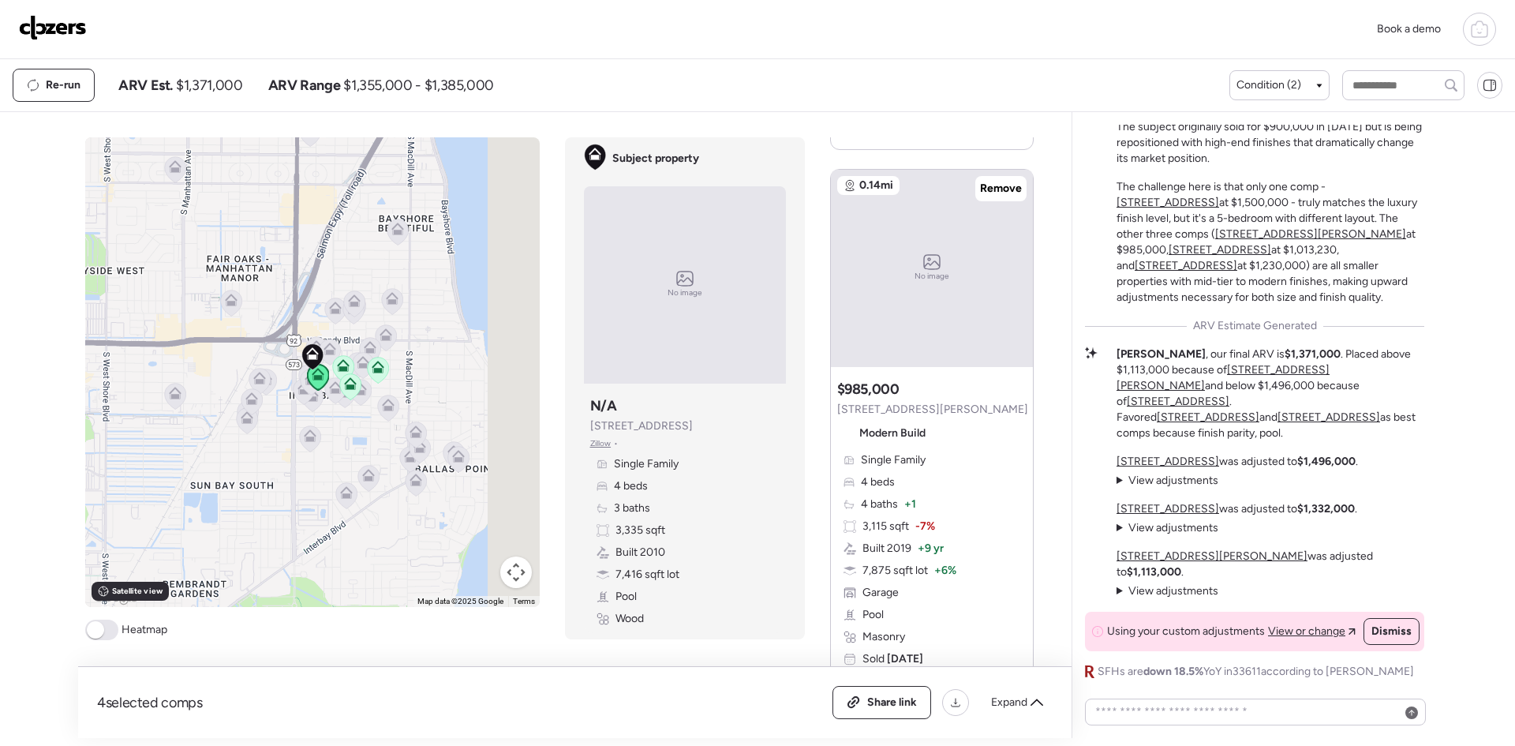
scroll to position [736, 0]
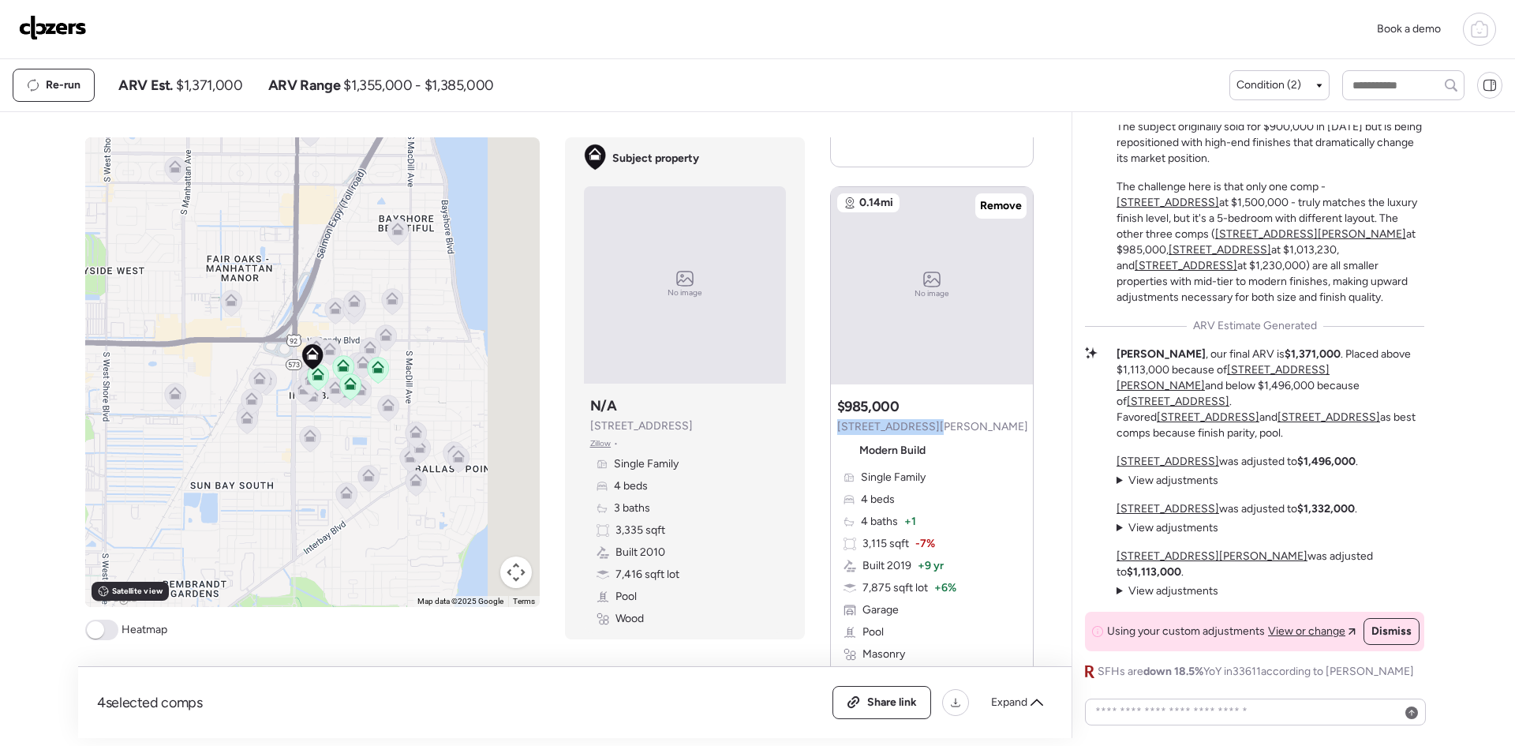
drag, startPoint x: 938, startPoint y: 424, endPoint x: 813, endPoint y: 428, distance: 124.7
click at [813, 428] on div "To navigate the map with touch gestures double-tap and hold your finger on the …" at bounding box center [565, 437] width 961 height 600
copy span "3515 W Paxton Ave"
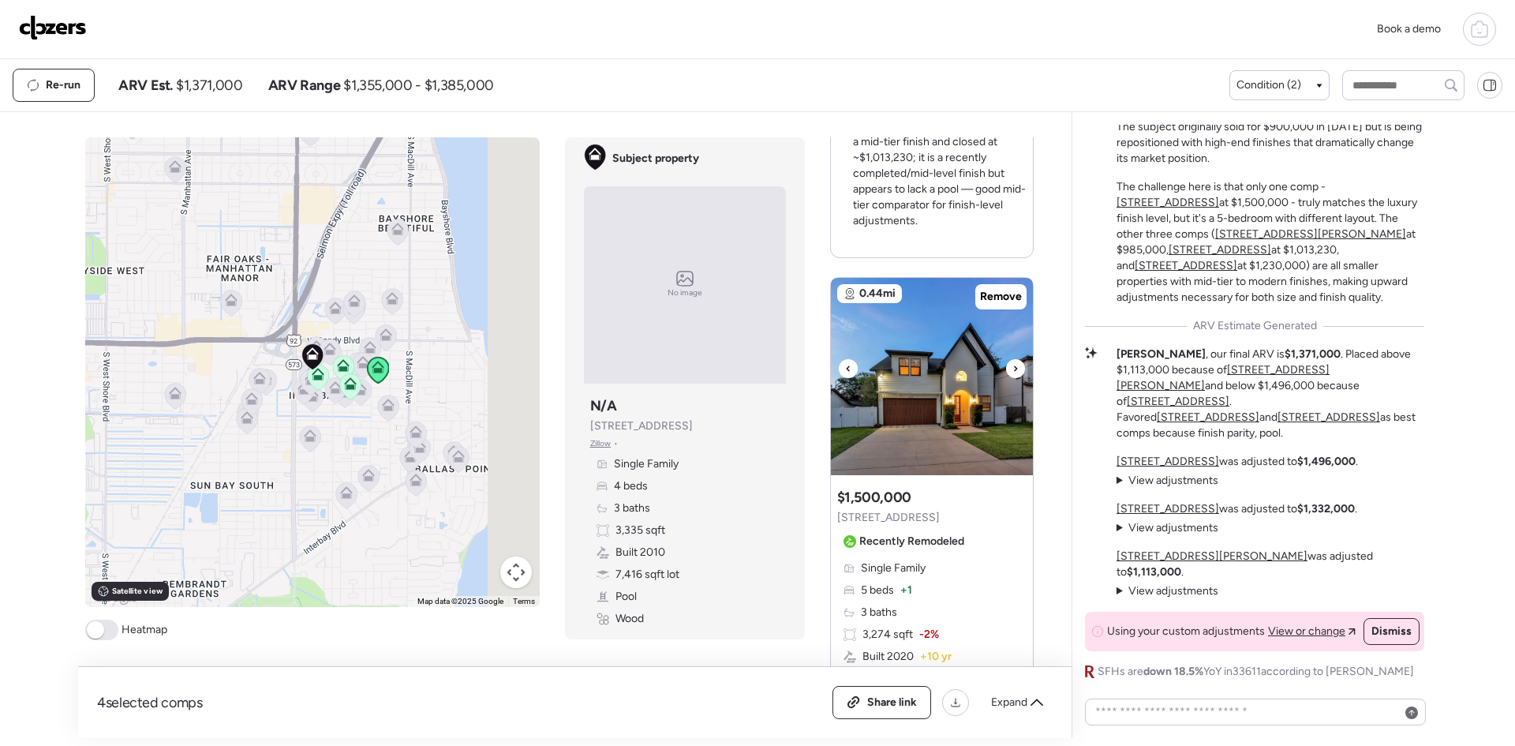
scroll to position [1999, 0]
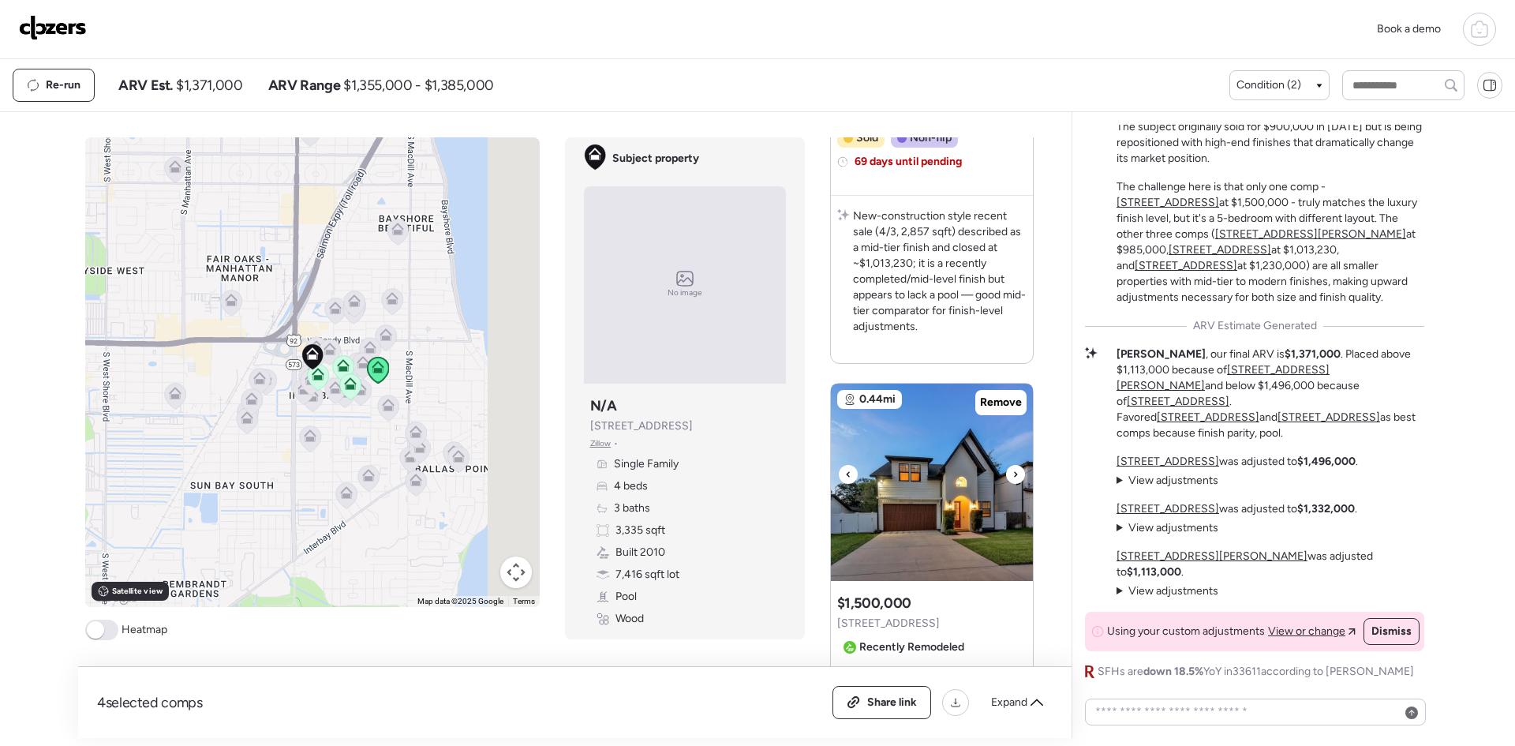
click at [1012, 466] on icon at bounding box center [1015, 474] width 6 height 19
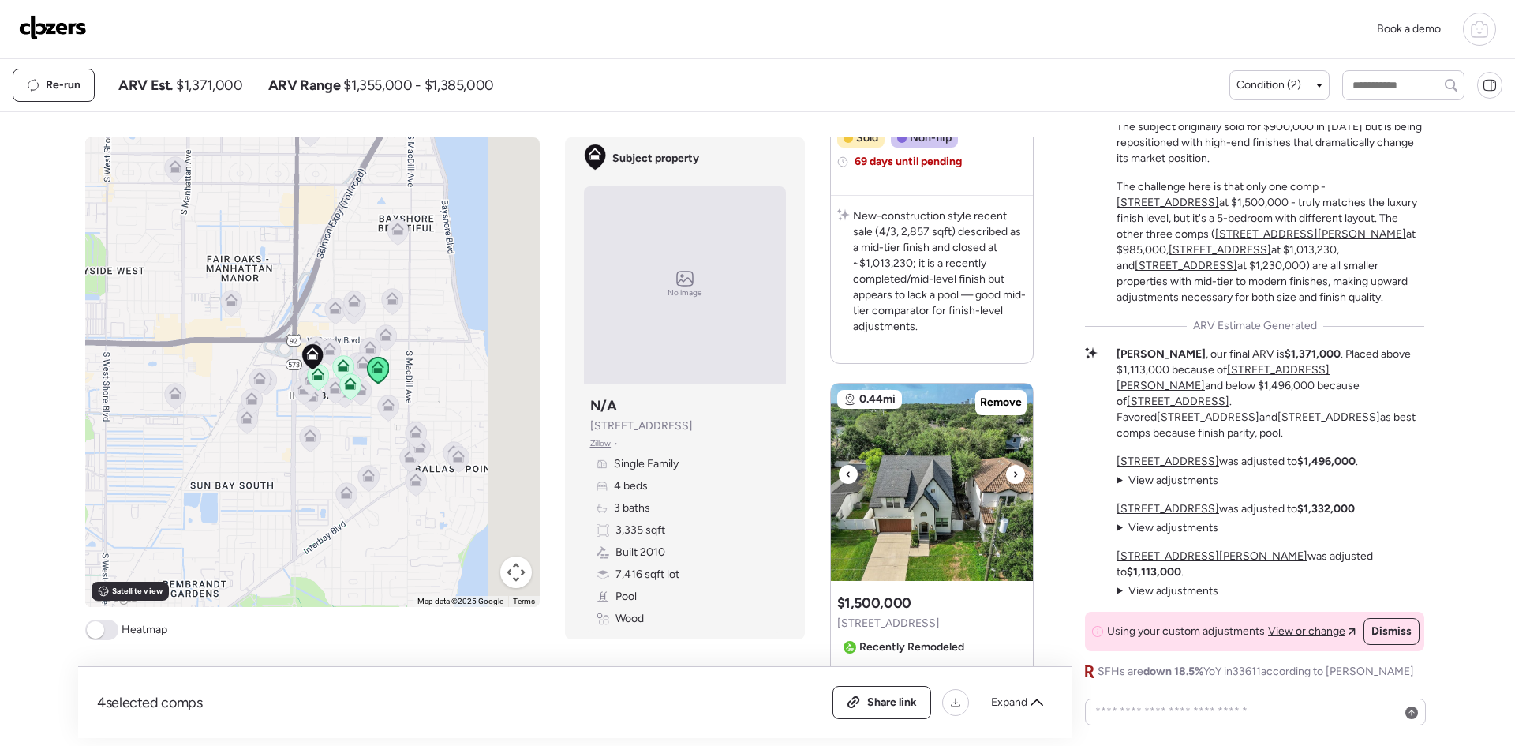
click at [1012, 466] on icon at bounding box center [1015, 474] width 6 height 19
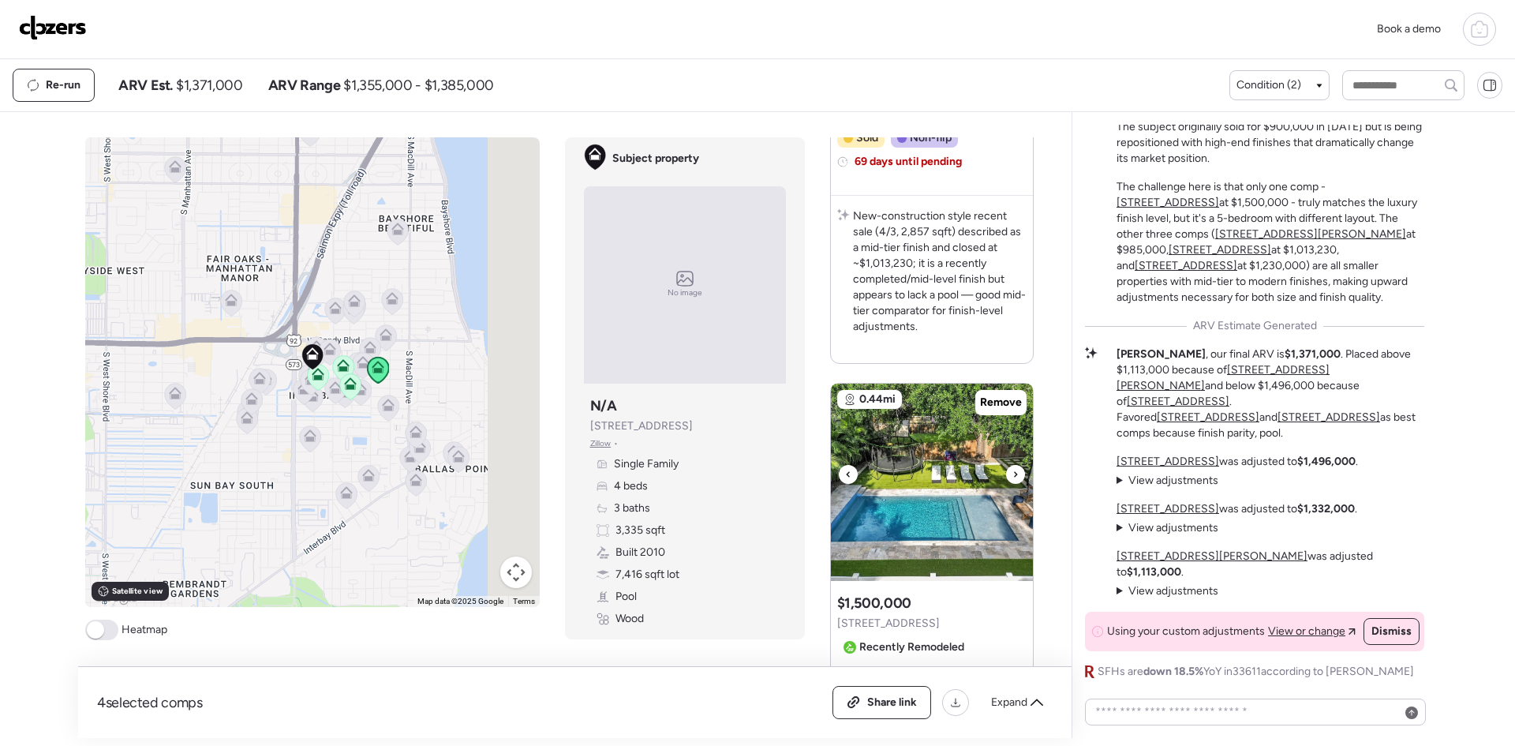
click at [1012, 466] on icon at bounding box center [1015, 474] width 6 height 19
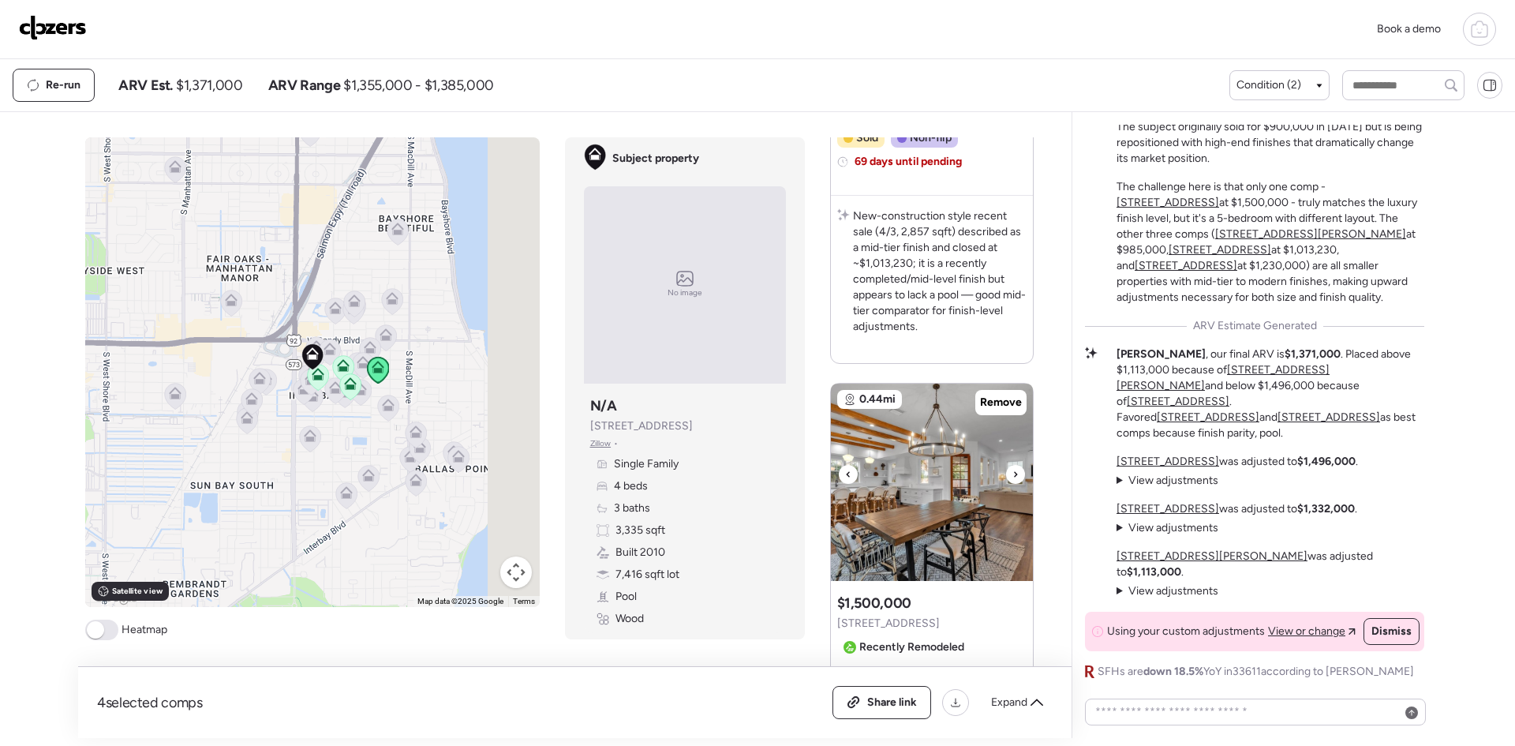
click at [845, 467] on icon at bounding box center [848, 474] width 6 height 19
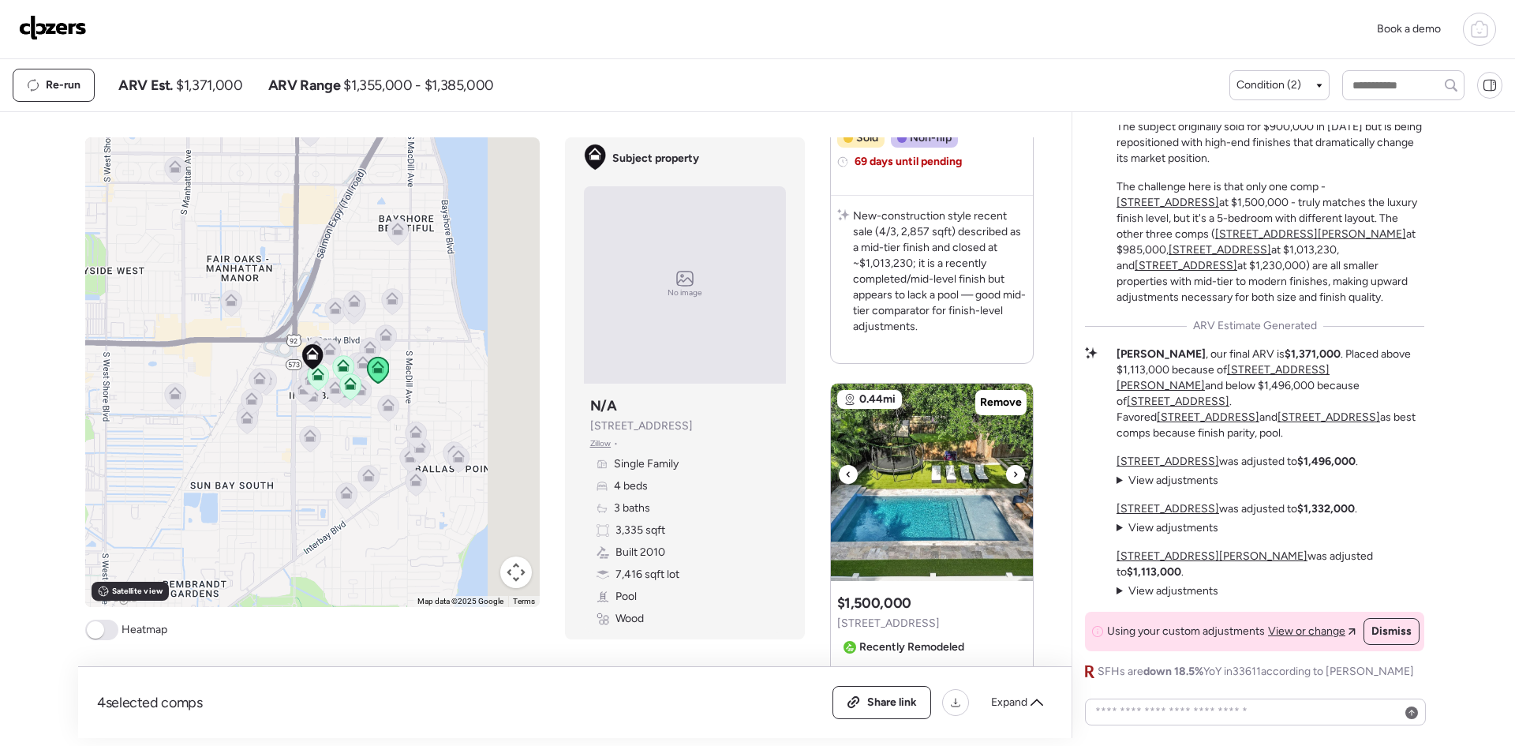
click at [845, 467] on icon at bounding box center [848, 474] width 6 height 19
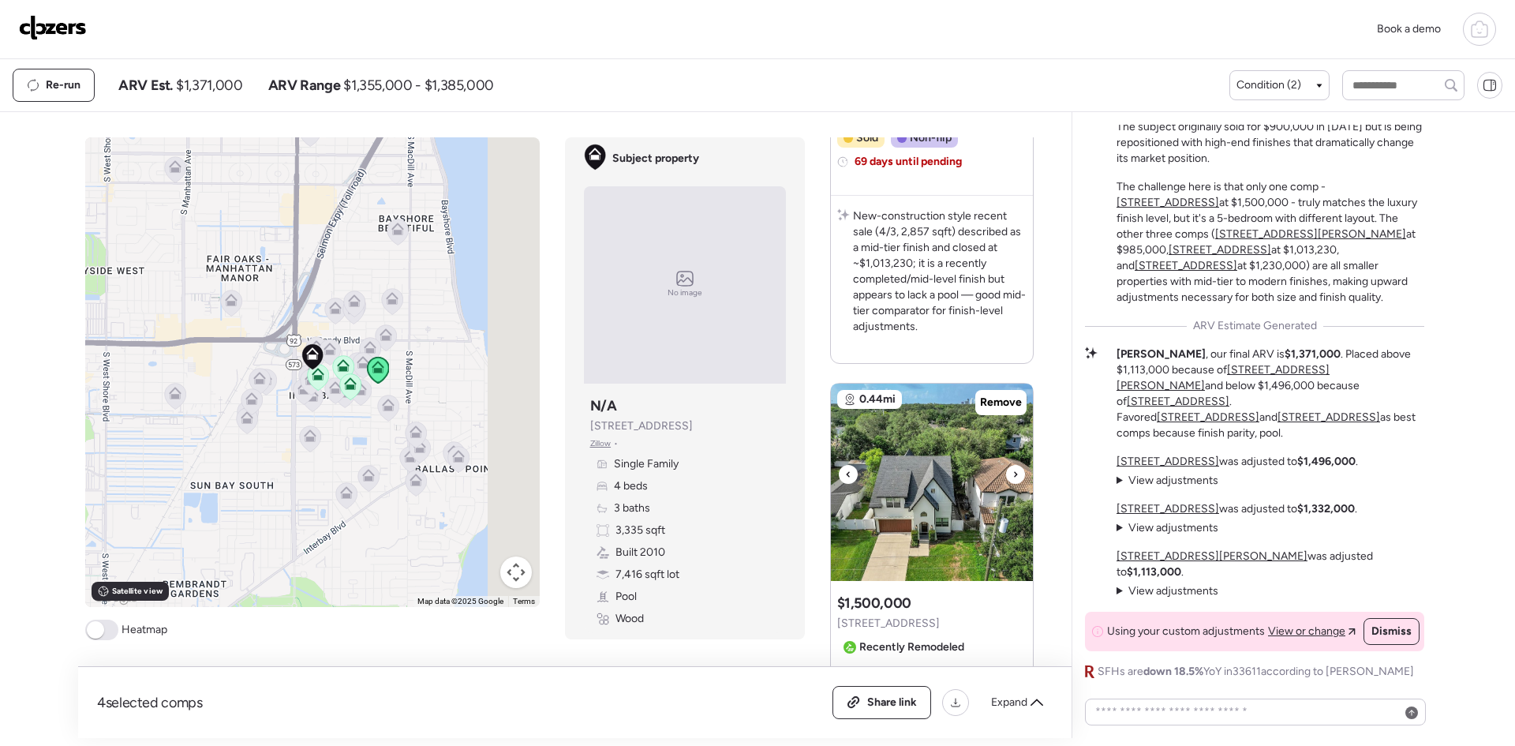
click at [1012, 469] on div at bounding box center [1015, 474] width 19 height 19
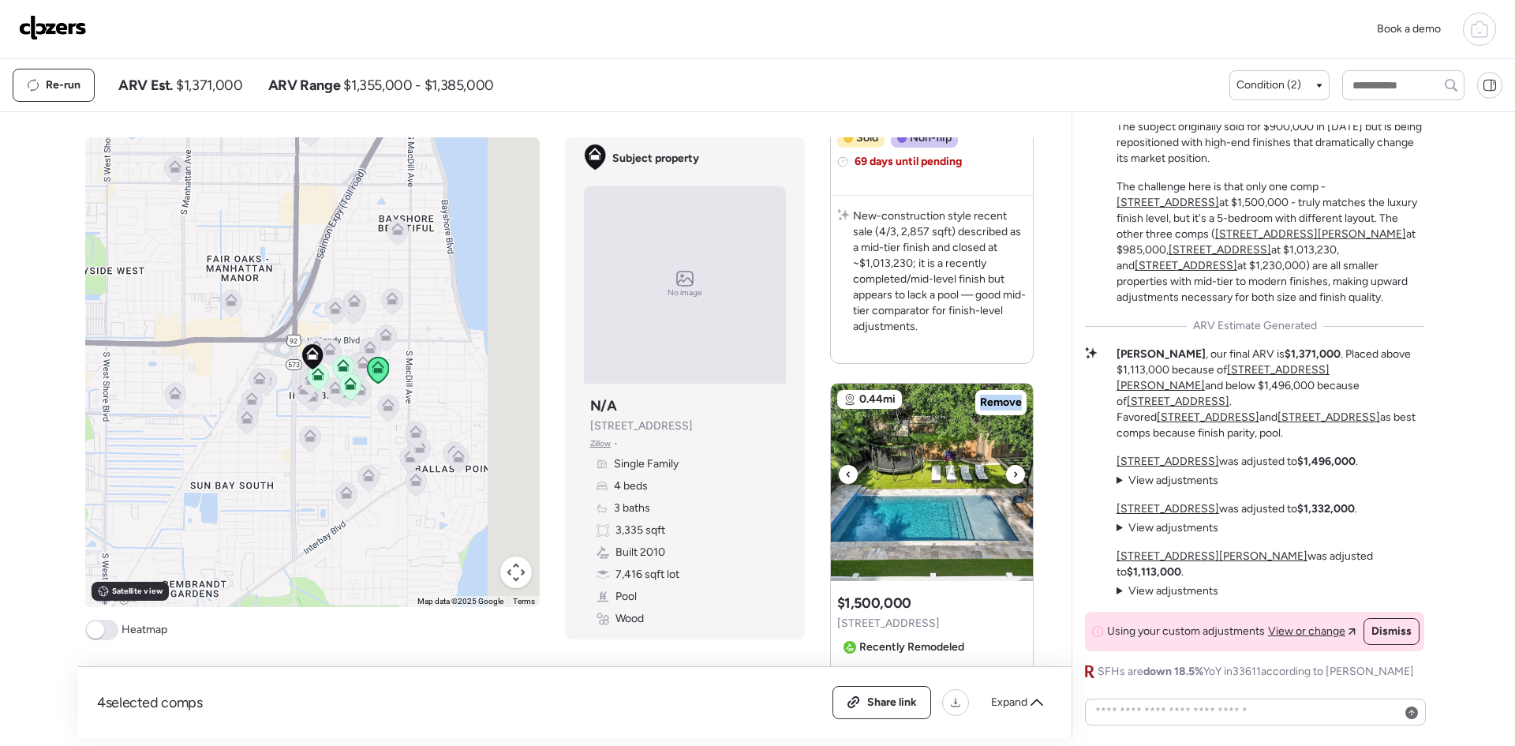
click at [1012, 469] on div at bounding box center [1015, 474] width 19 height 19
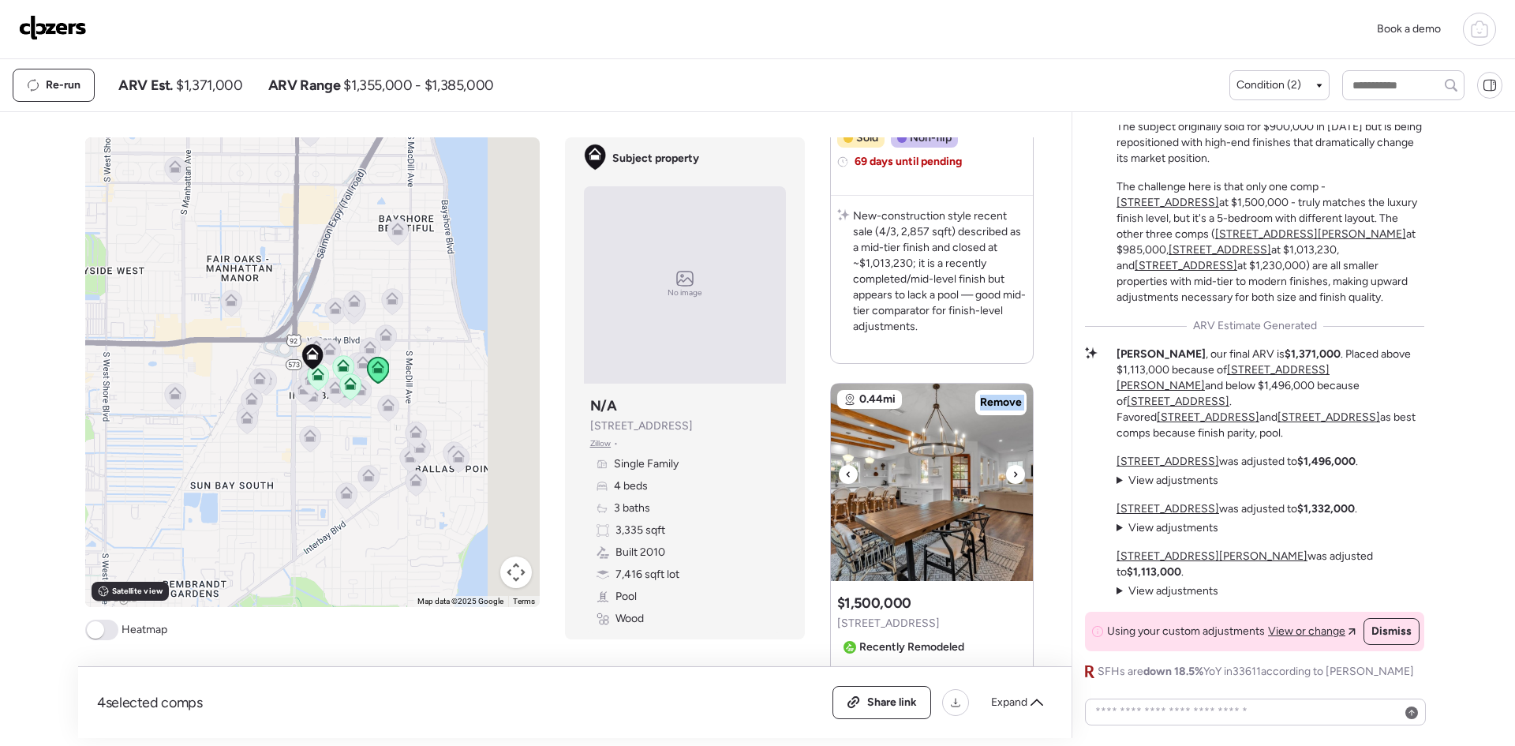
click at [1012, 469] on div at bounding box center [1015, 474] width 19 height 19
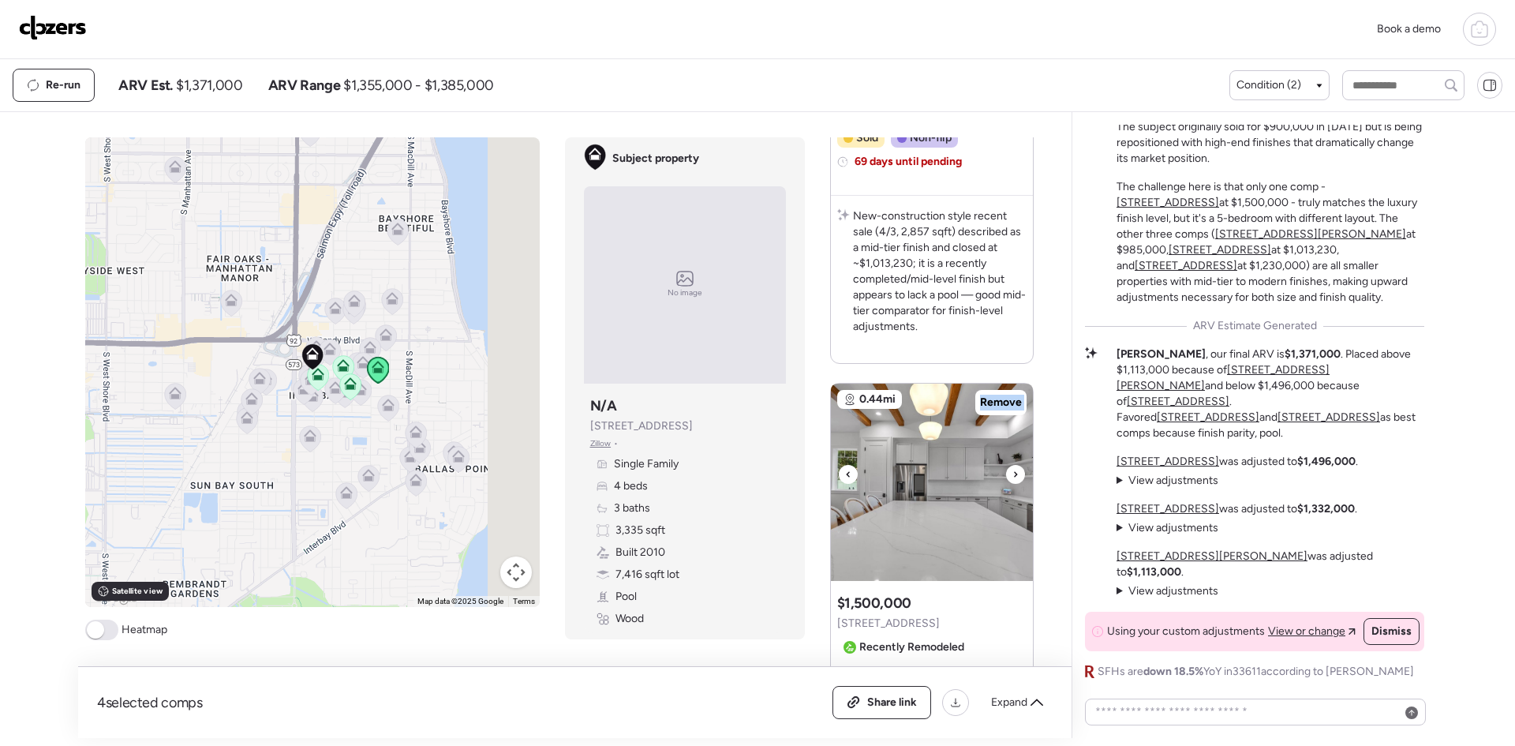
click at [1012, 469] on div at bounding box center [1015, 474] width 19 height 19
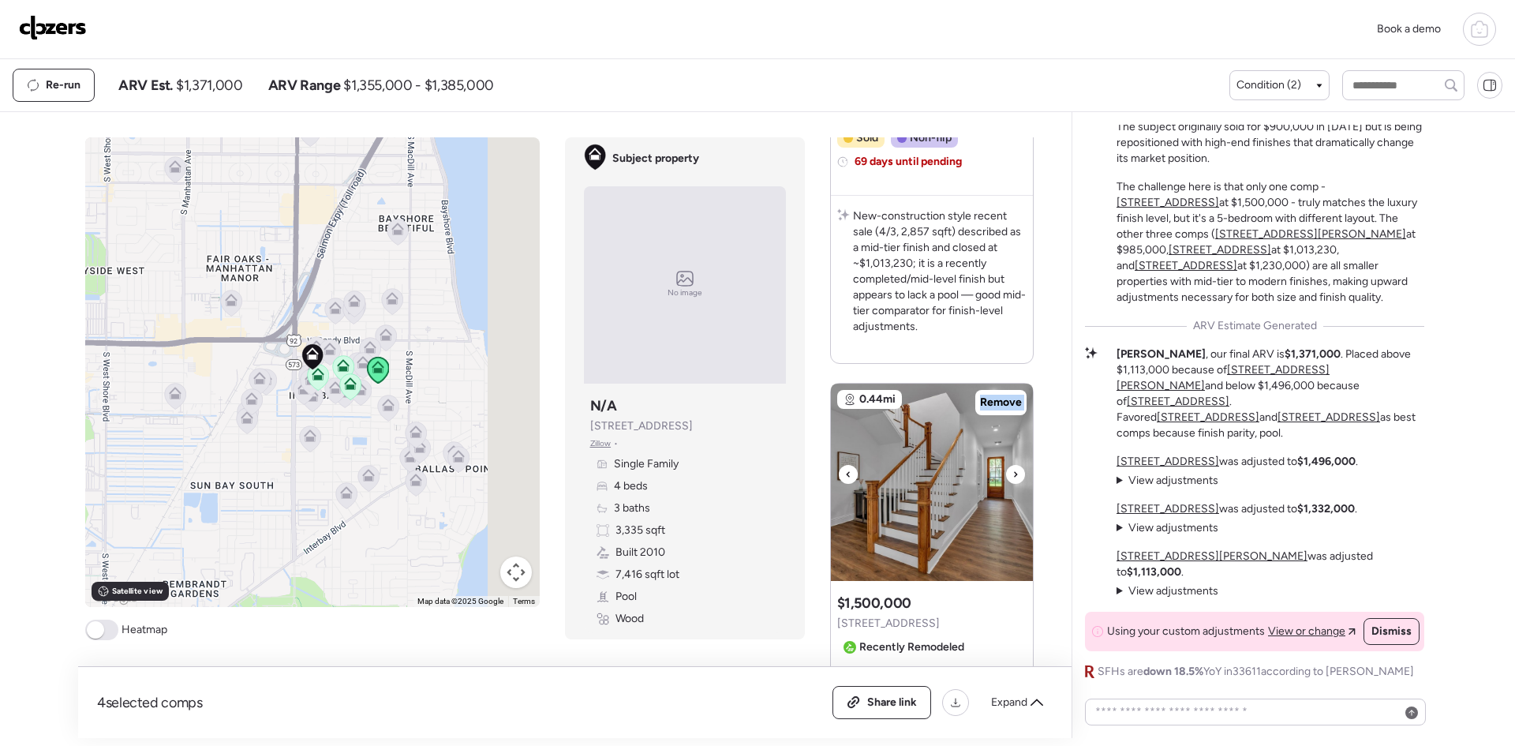
click at [1012, 469] on div at bounding box center [1015, 474] width 19 height 19
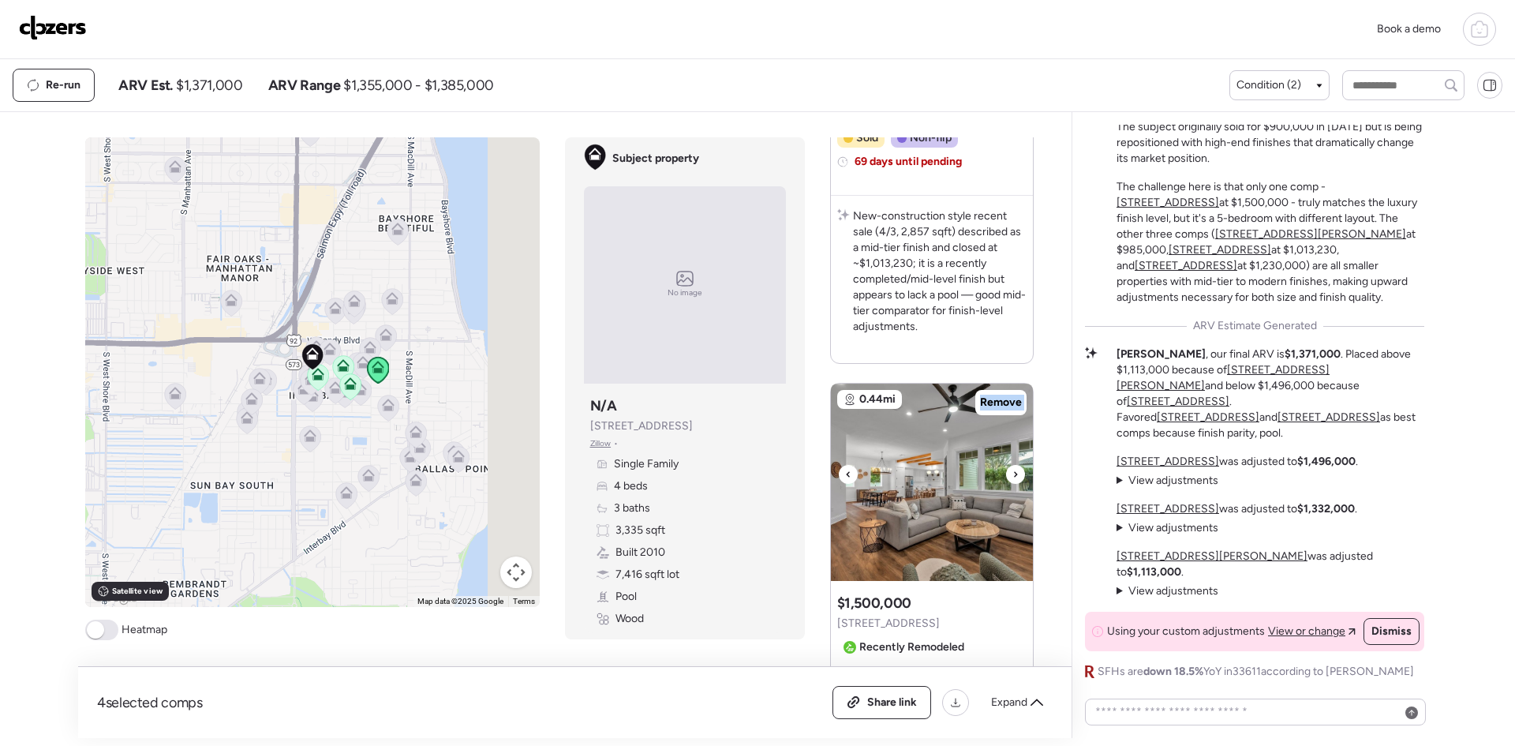
click at [1012, 469] on div at bounding box center [1015, 474] width 19 height 19
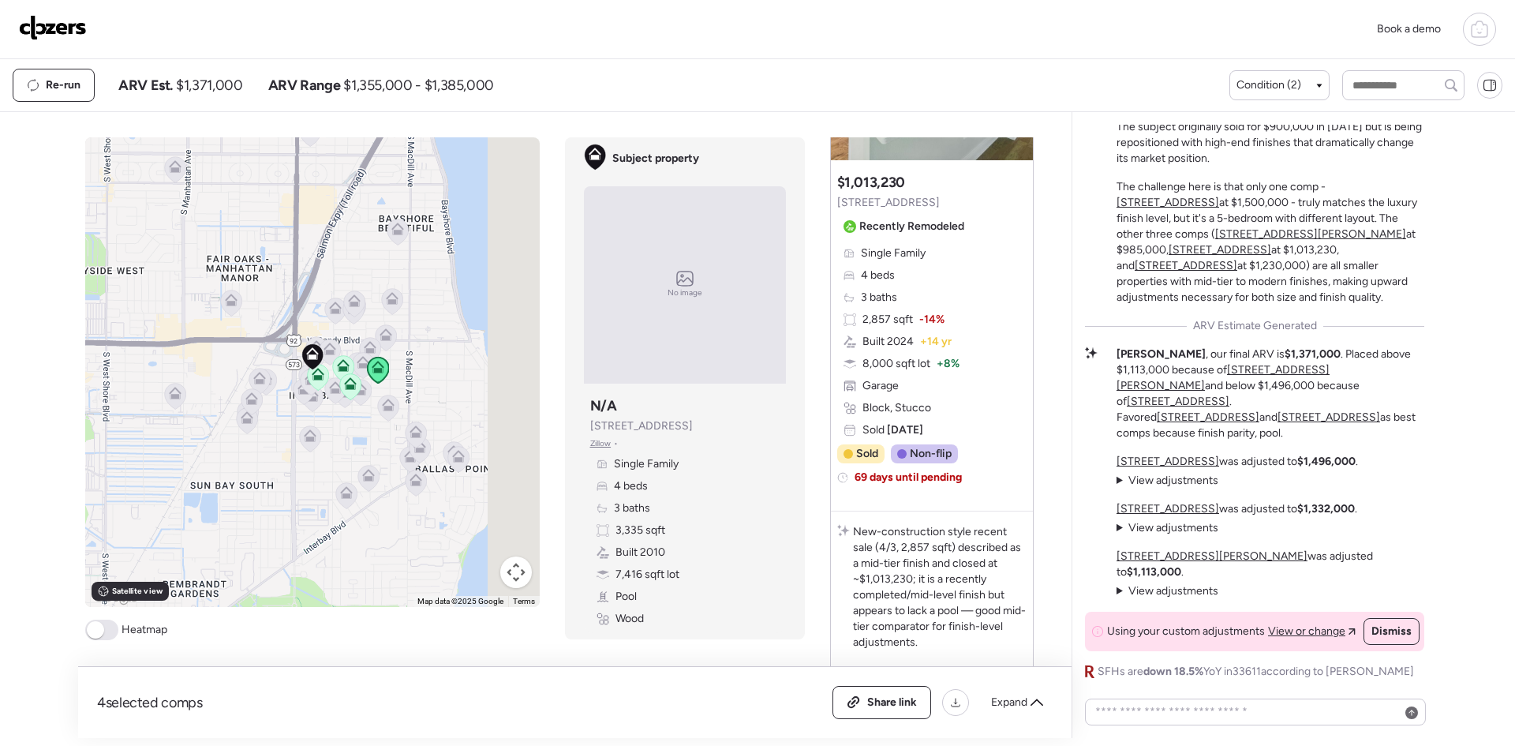
scroll to position [1368, 0]
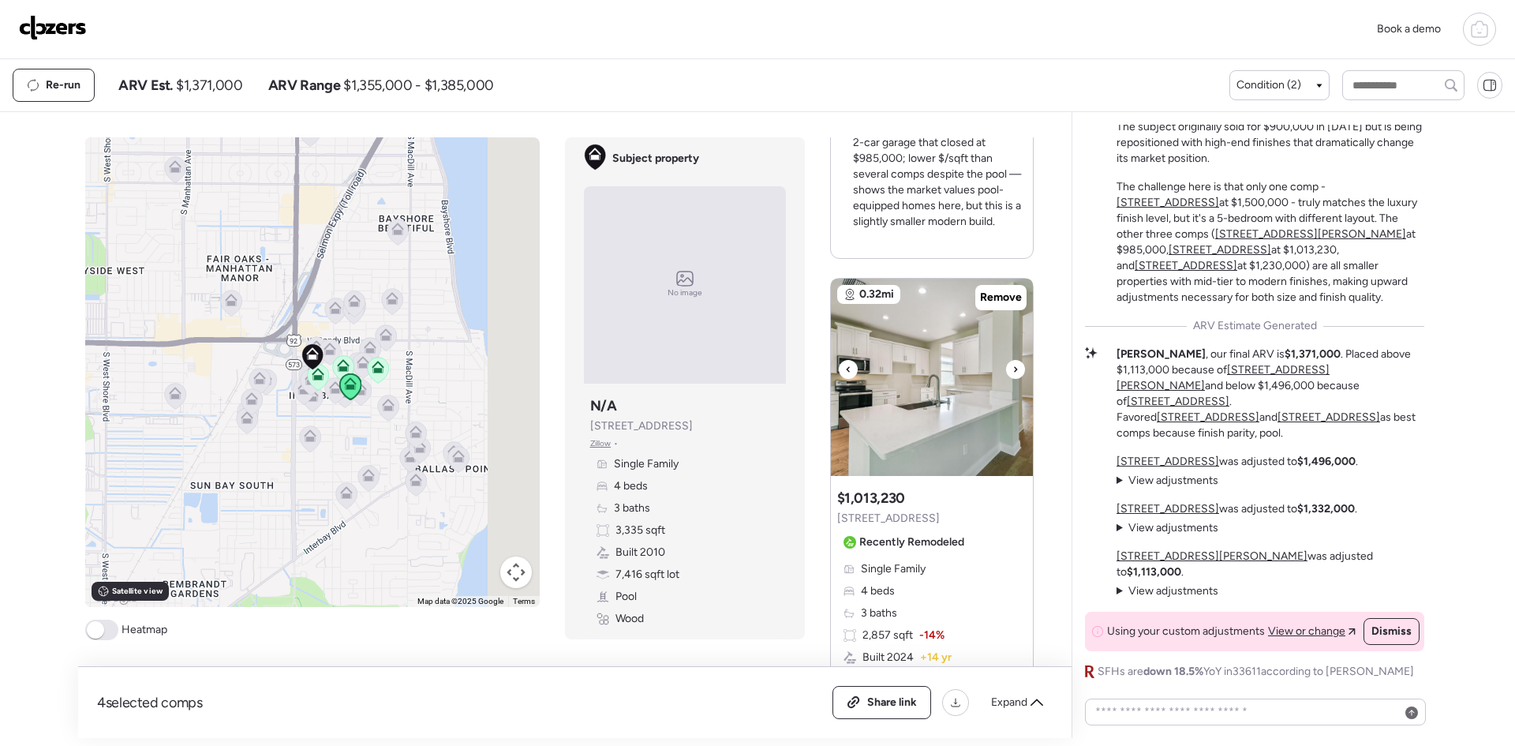
click at [1006, 368] on div at bounding box center [1015, 369] width 19 height 19
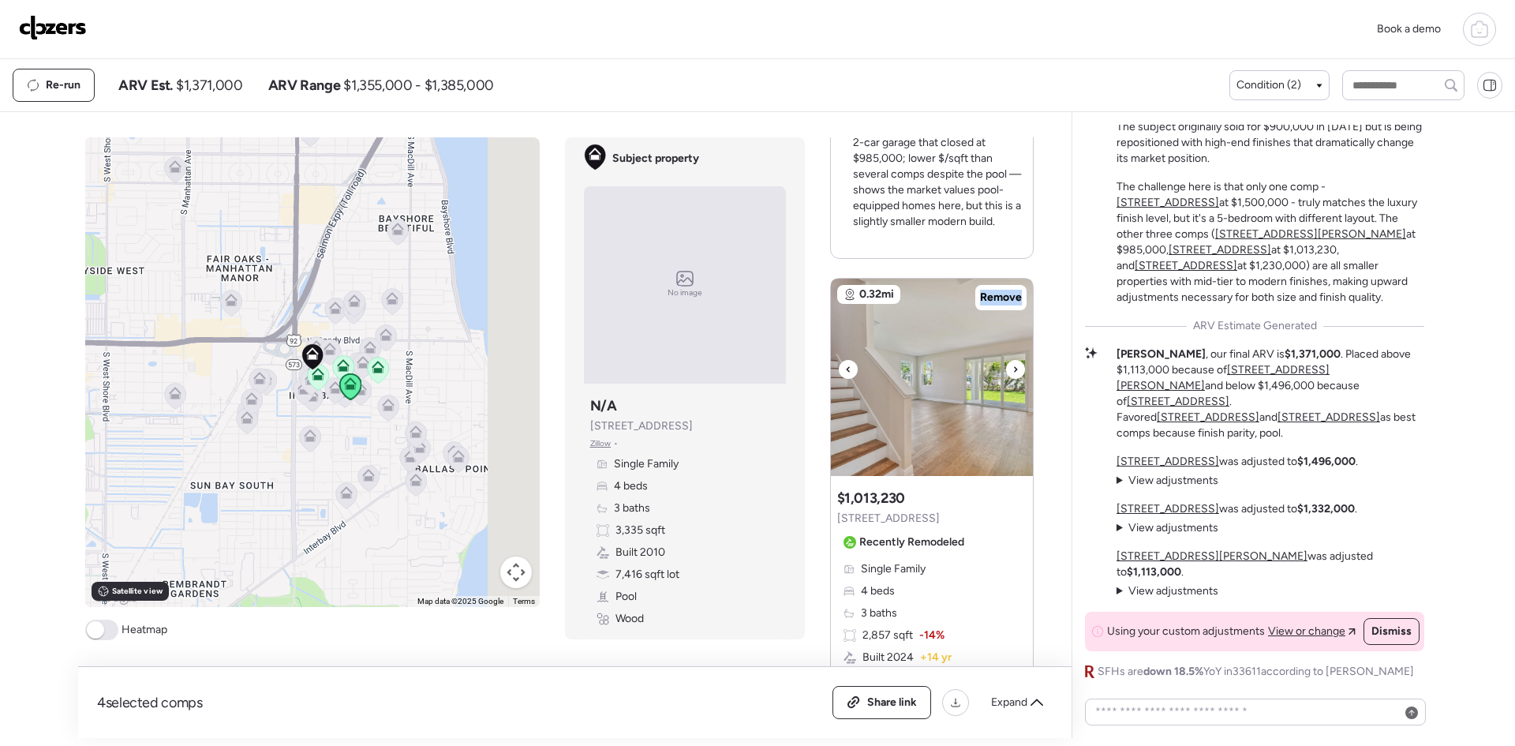
click at [1006, 368] on div at bounding box center [1015, 369] width 19 height 19
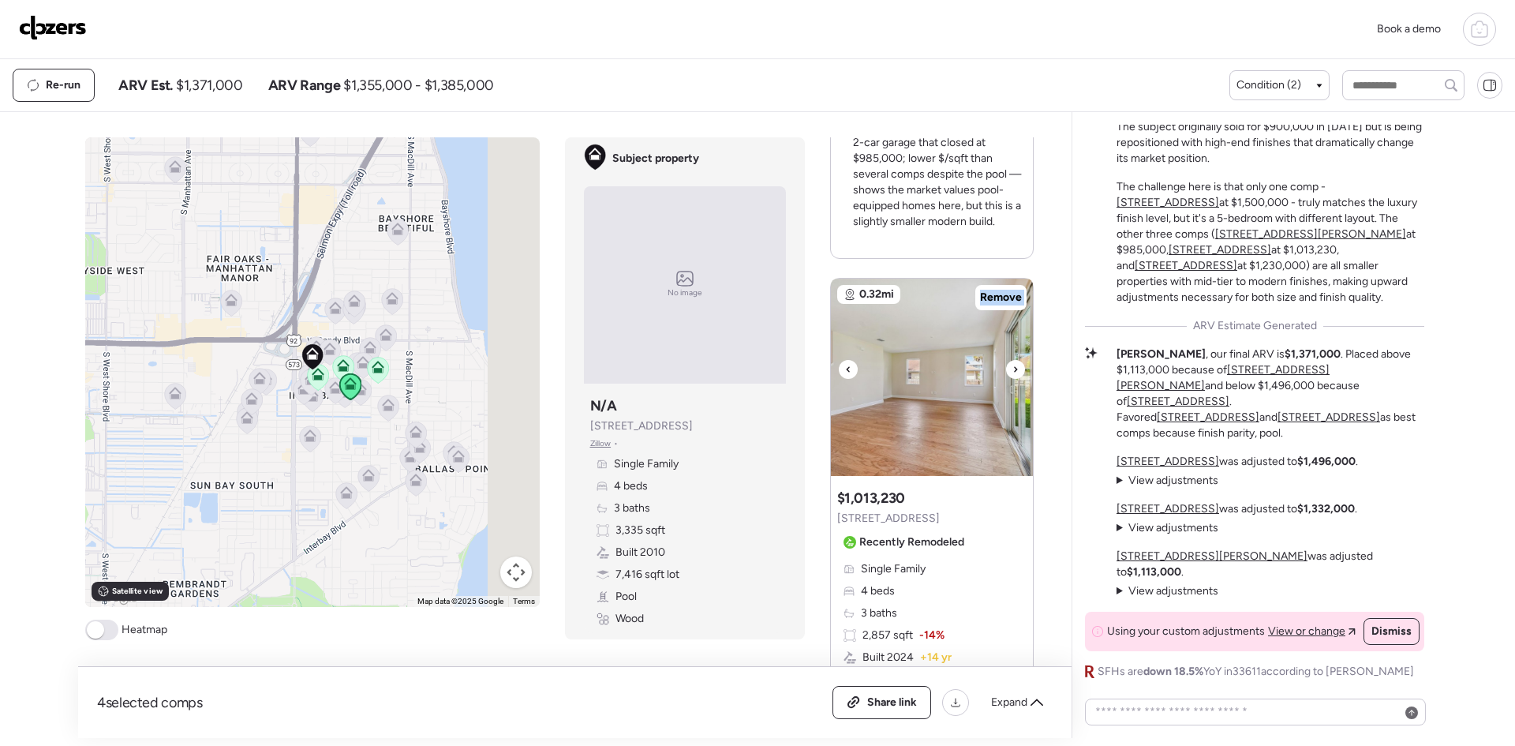
click at [1006, 368] on div at bounding box center [1015, 369] width 19 height 19
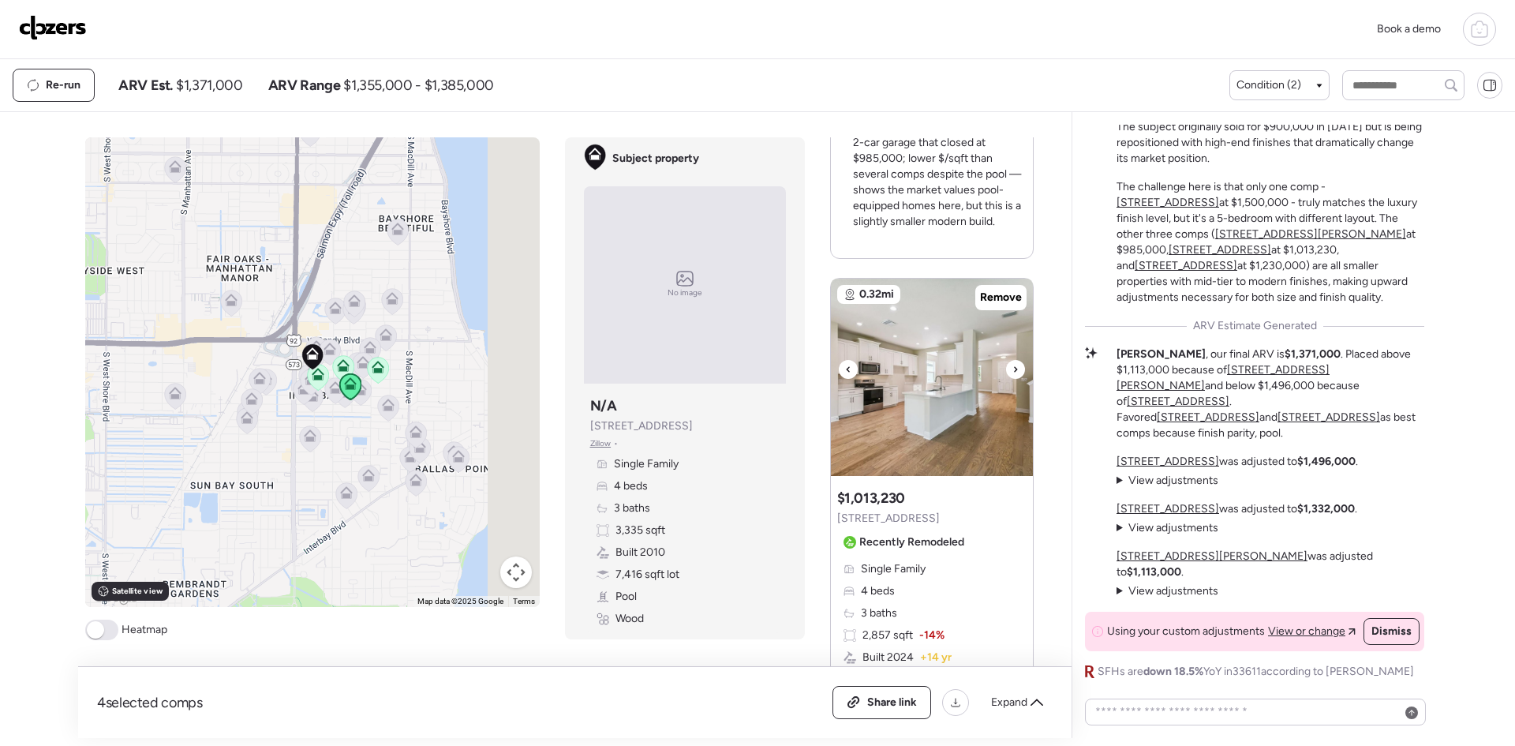
click at [1006, 368] on div at bounding box center [1015, 369] width 19 height 19
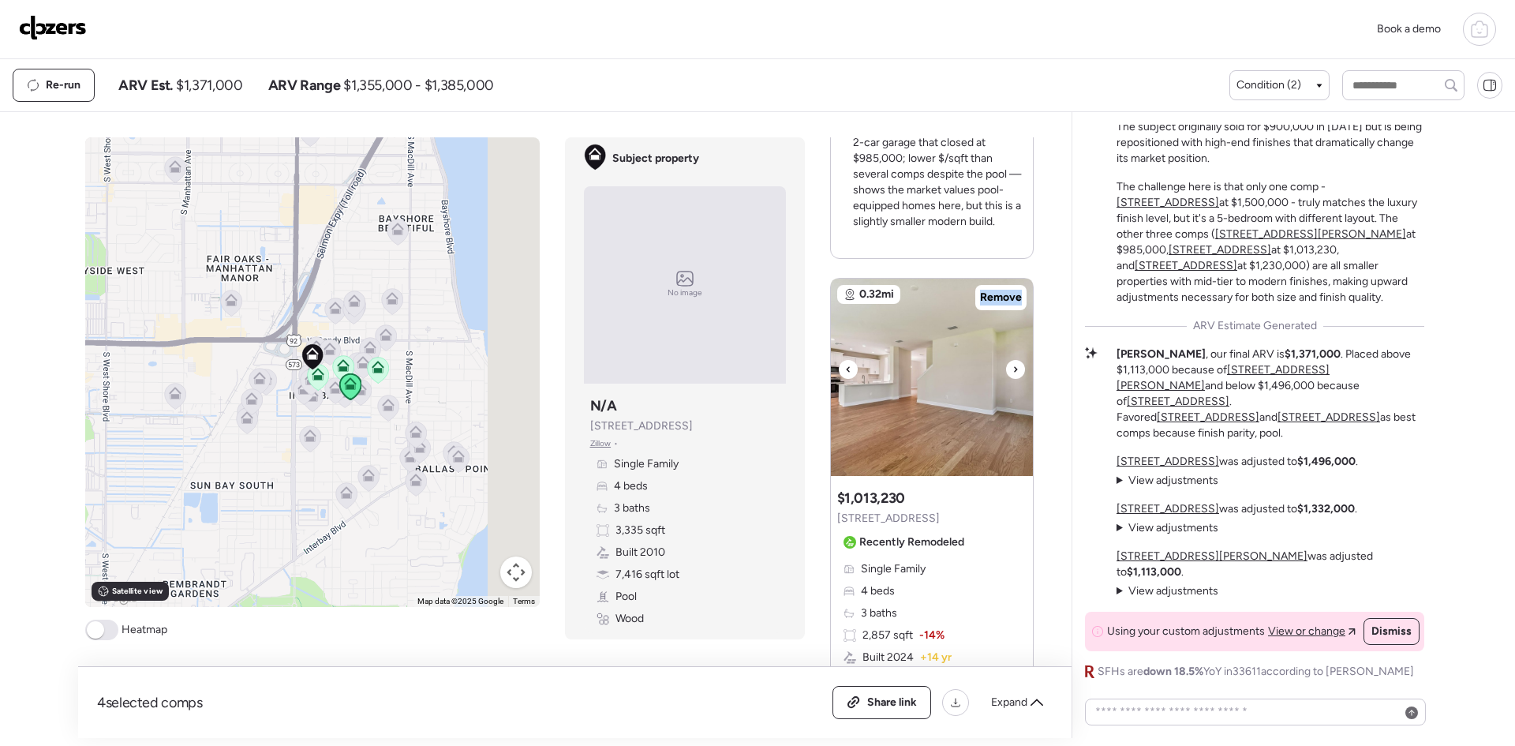
click at [1006, 368] on div at bounding box center [1015, 369] width 19 height 19
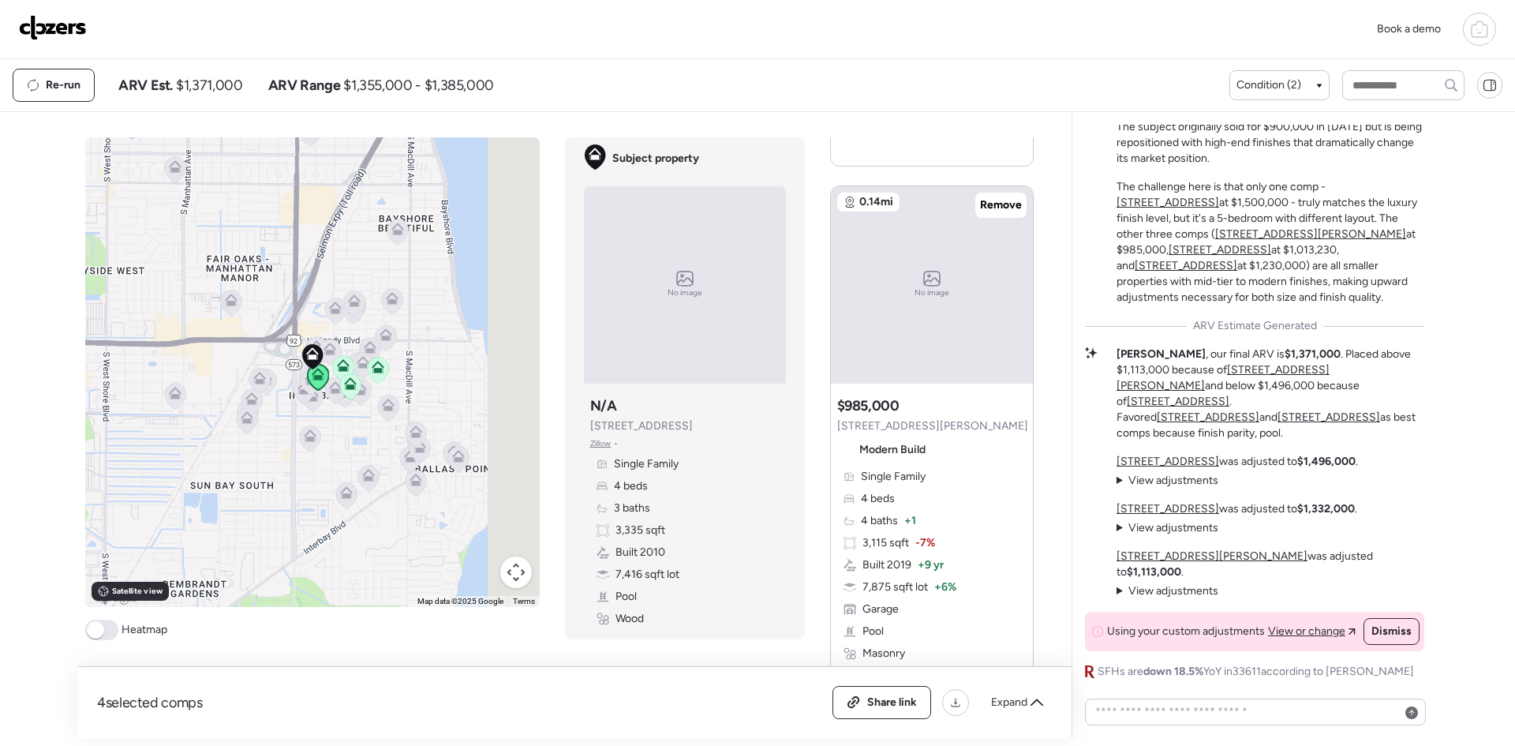
scroll to position [843, 0]
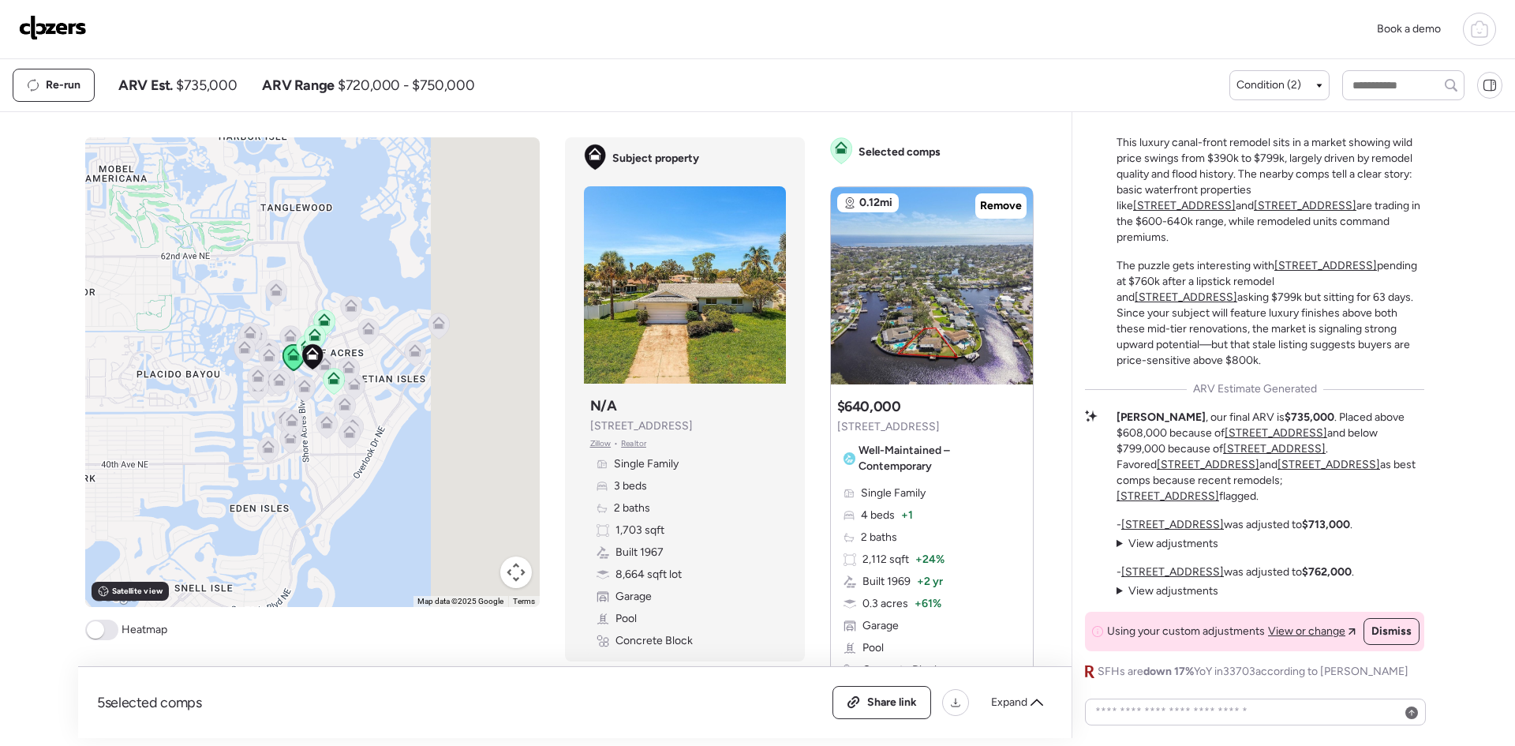
scroll to position [105, 0]
